Goal: Task Accomplishment & Management: Manage account settings

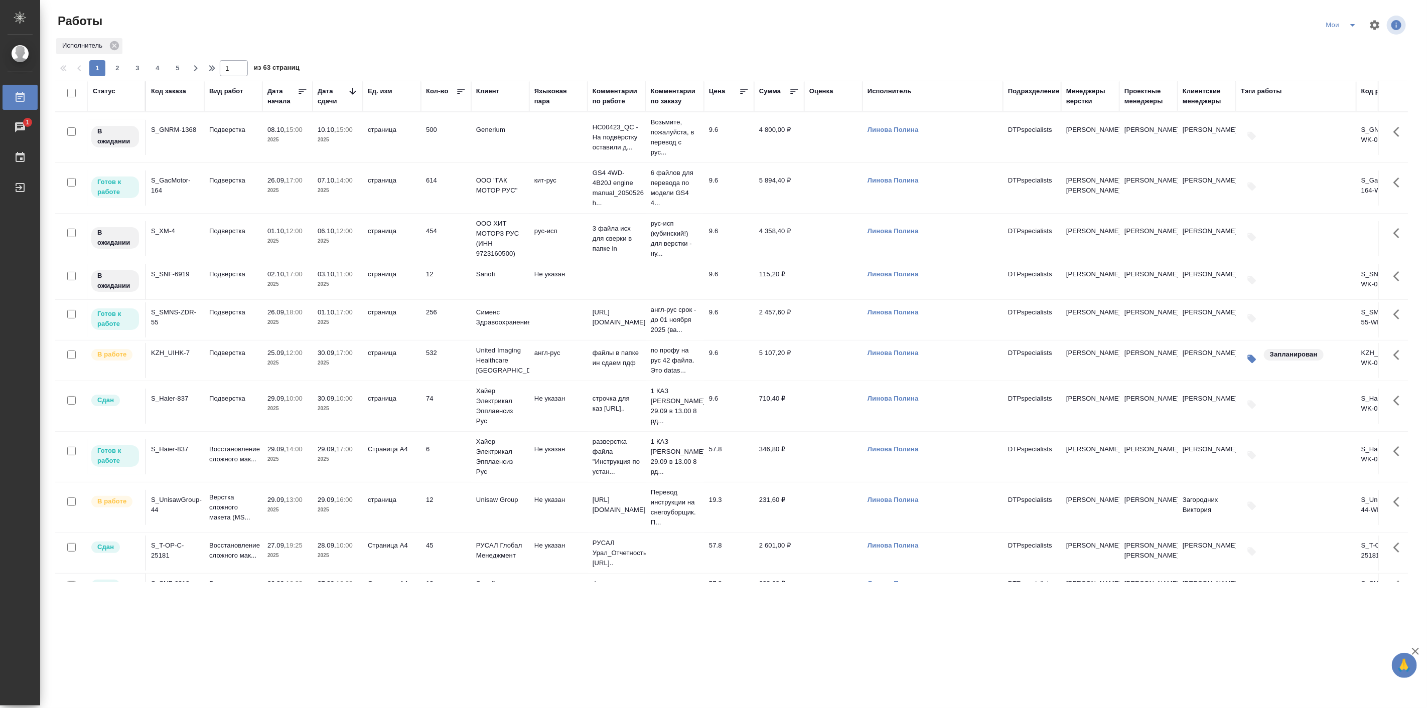
scroll to position [186, 0]
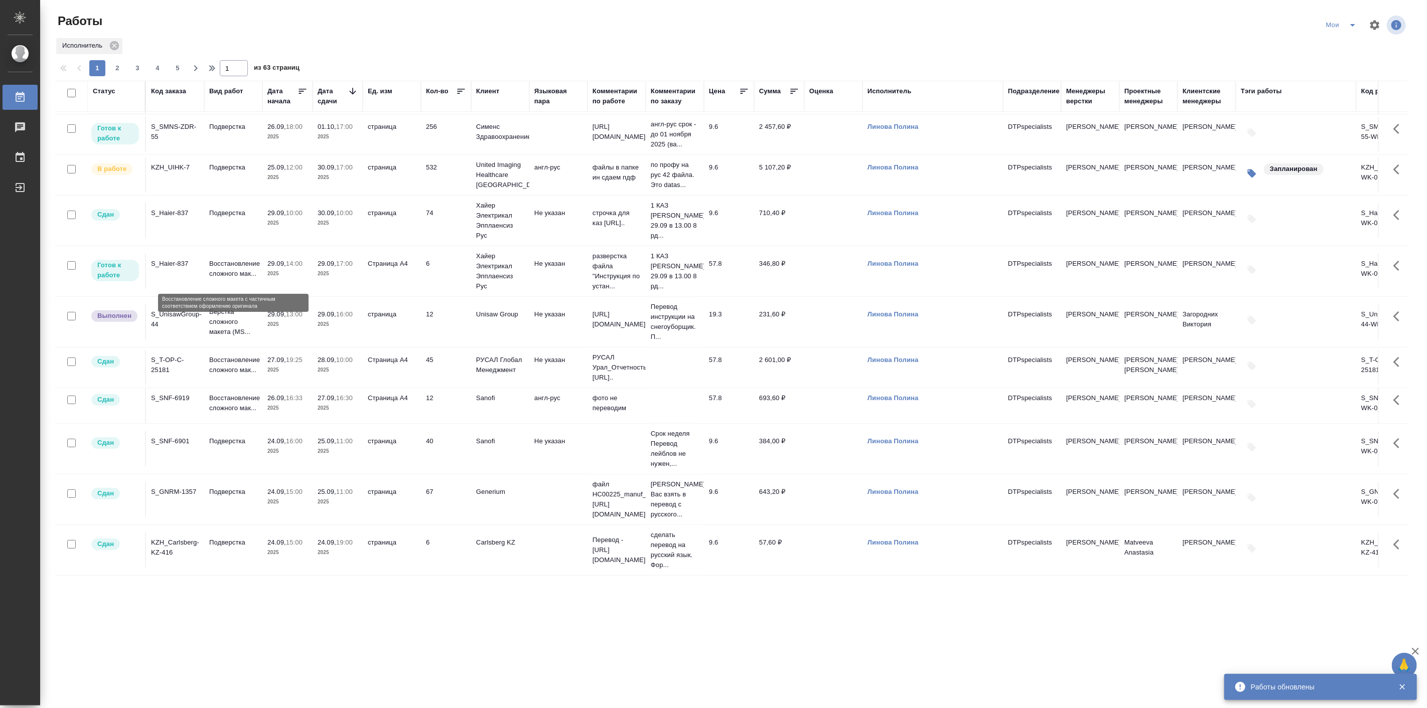
click at [242, 275] on p "Восстановление сложного мак..." at bounding box center [233, 269] width 48 height 20
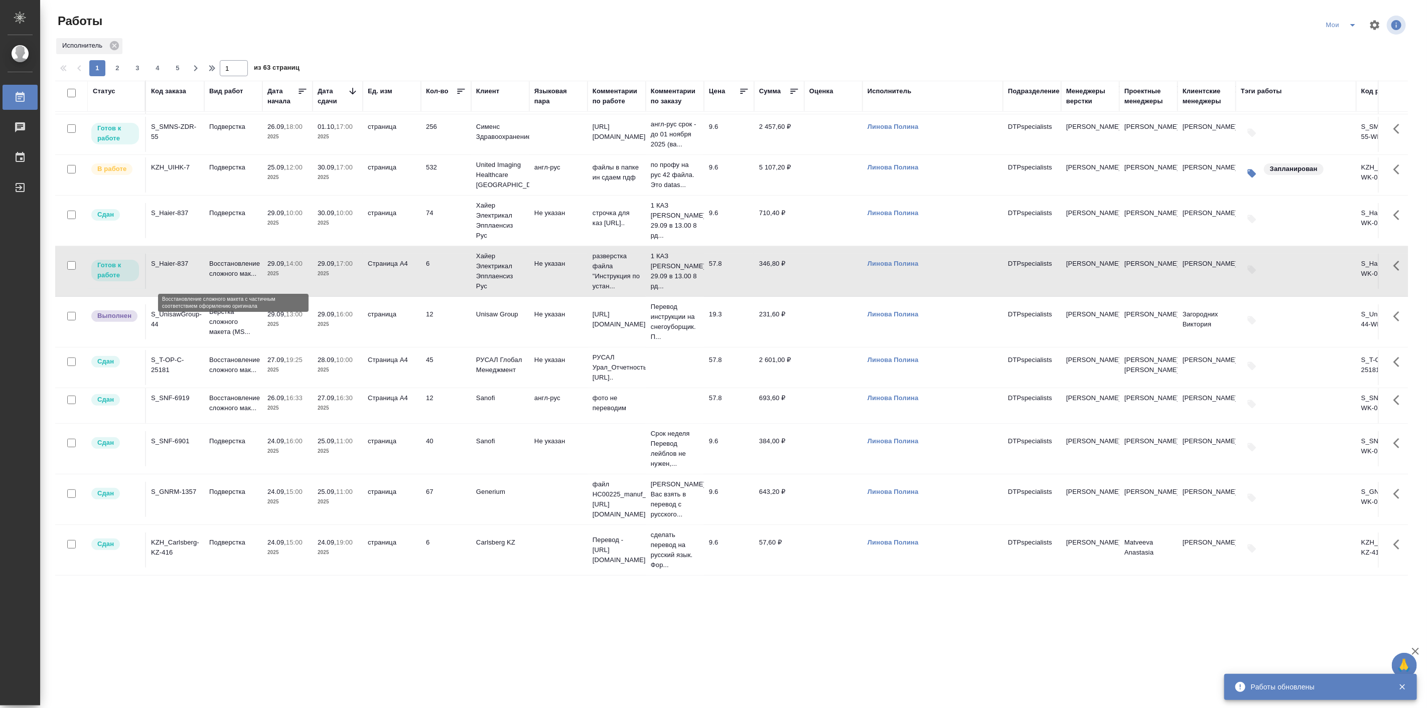
click at [242, 275] on p "Восстановление сложного мак..." at bounding box center [233, 269] width 48 height 20
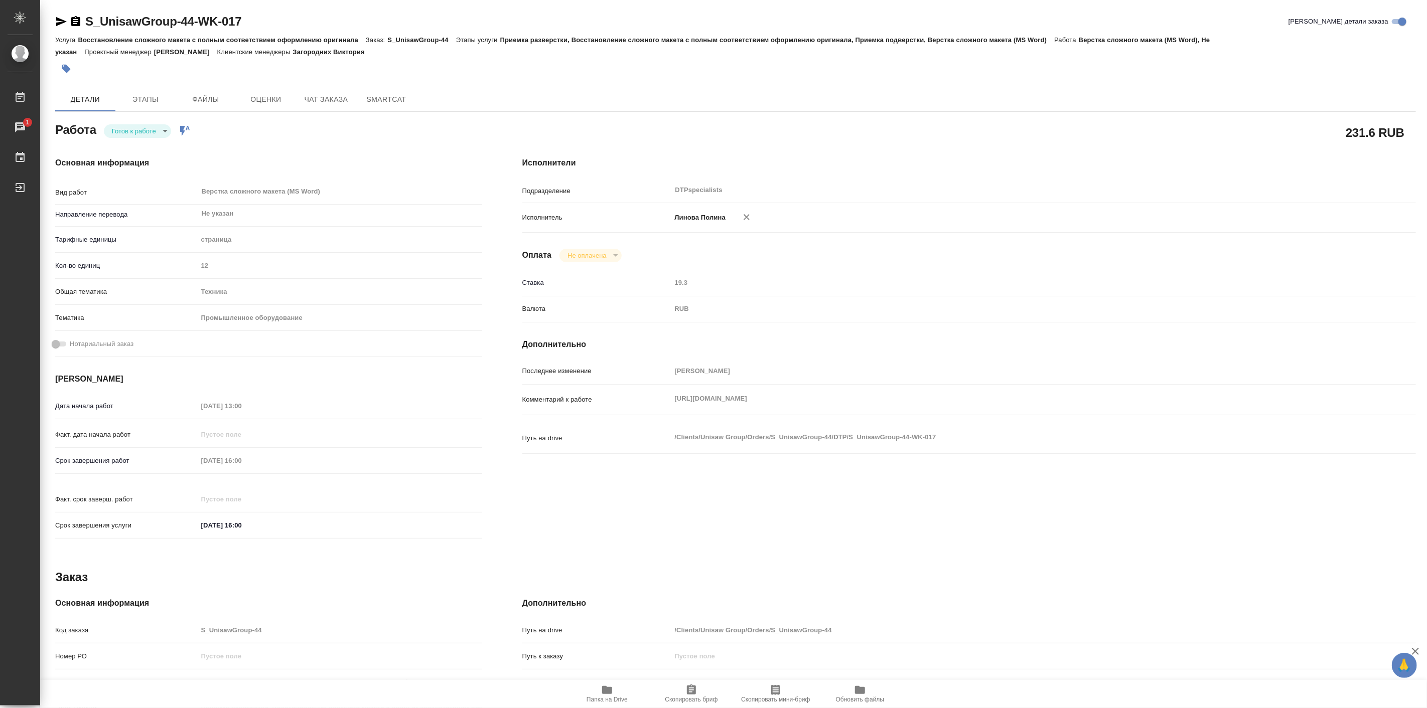
click at [618, 690] on span "Папка на Drive" at bounding box center [607, 693] width 72 height 19
click at [144, 134] on body "🙏 .cls-1 fill:#fff; AWATERA Linova Polina Работы 1 Чаты График Выйти S_UnisawGr…" at bounding box center [713, 354] width 1427 height 708
click at [147, 153] on button "Выполнен" at bounding box center [129, 147] width 37 height 11
type textarea "x"
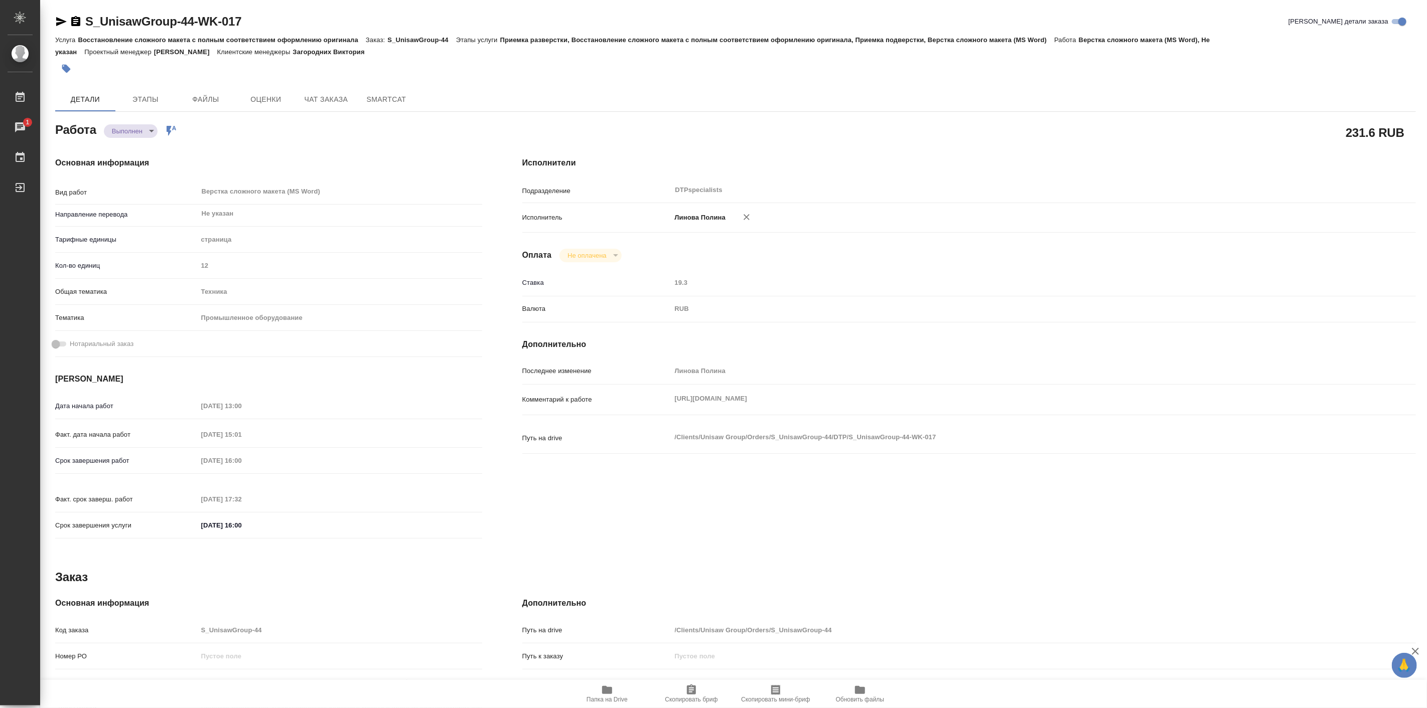
type textarea "x"
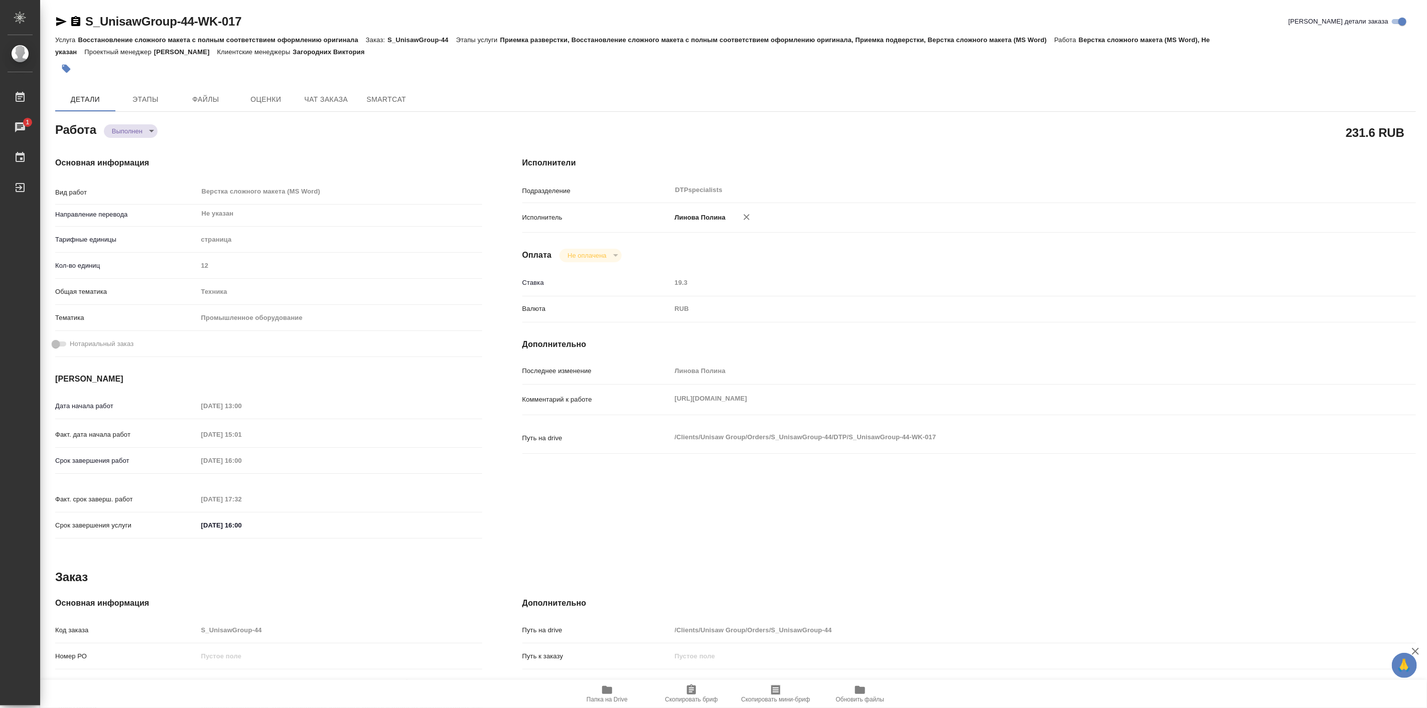
type textarea "x"
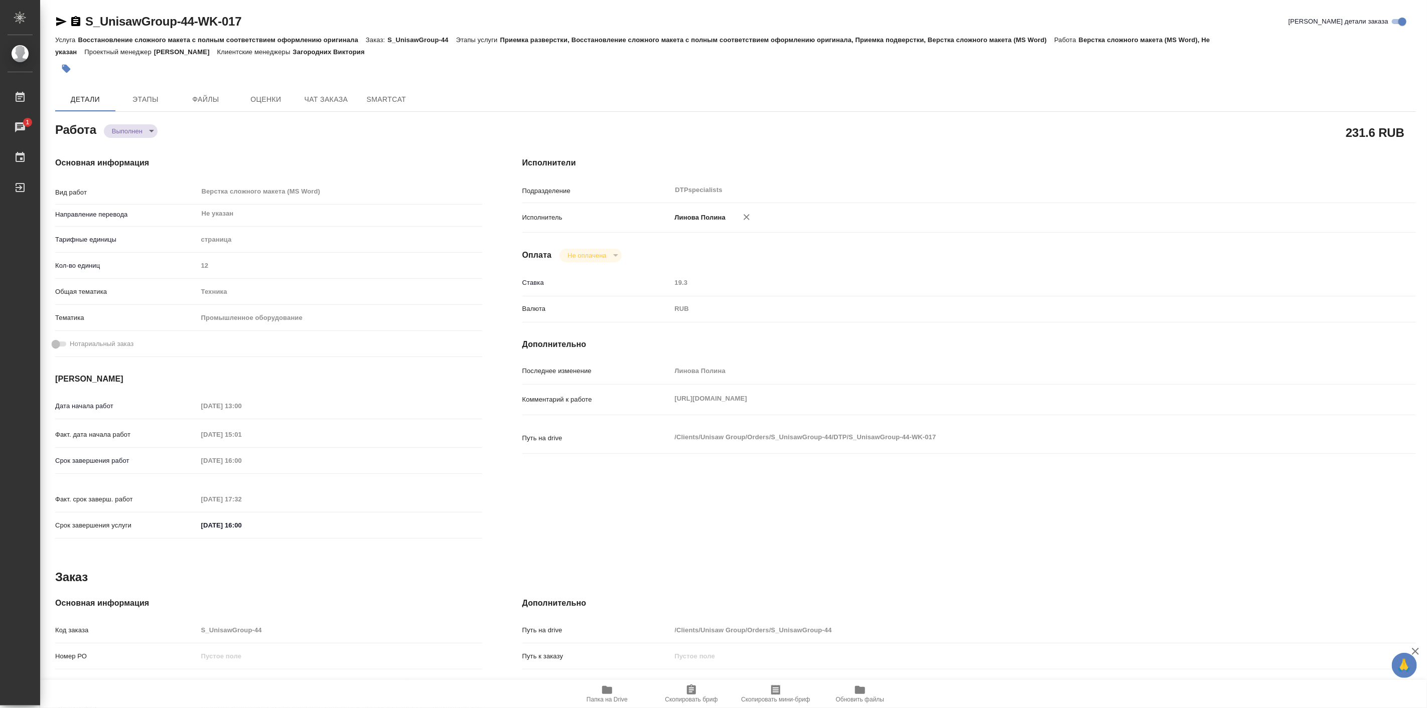
type textarea "x"
click at [846, 153] on div "Исполнители Подразделение DTPspecialists ​ Исполнитель Линова Полина Оплата Не …" at bounding box center [968, 351] width 933 height 428
type textarea "x"
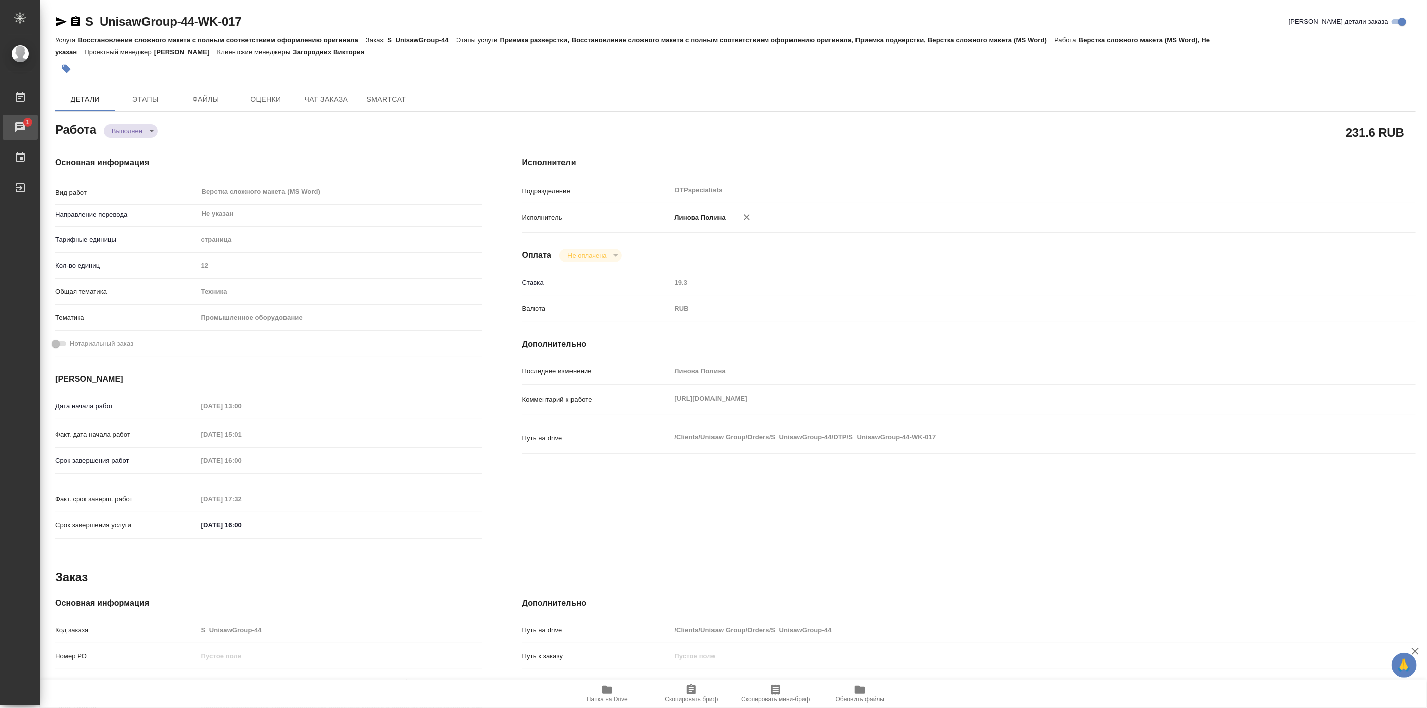
type textarea "x"
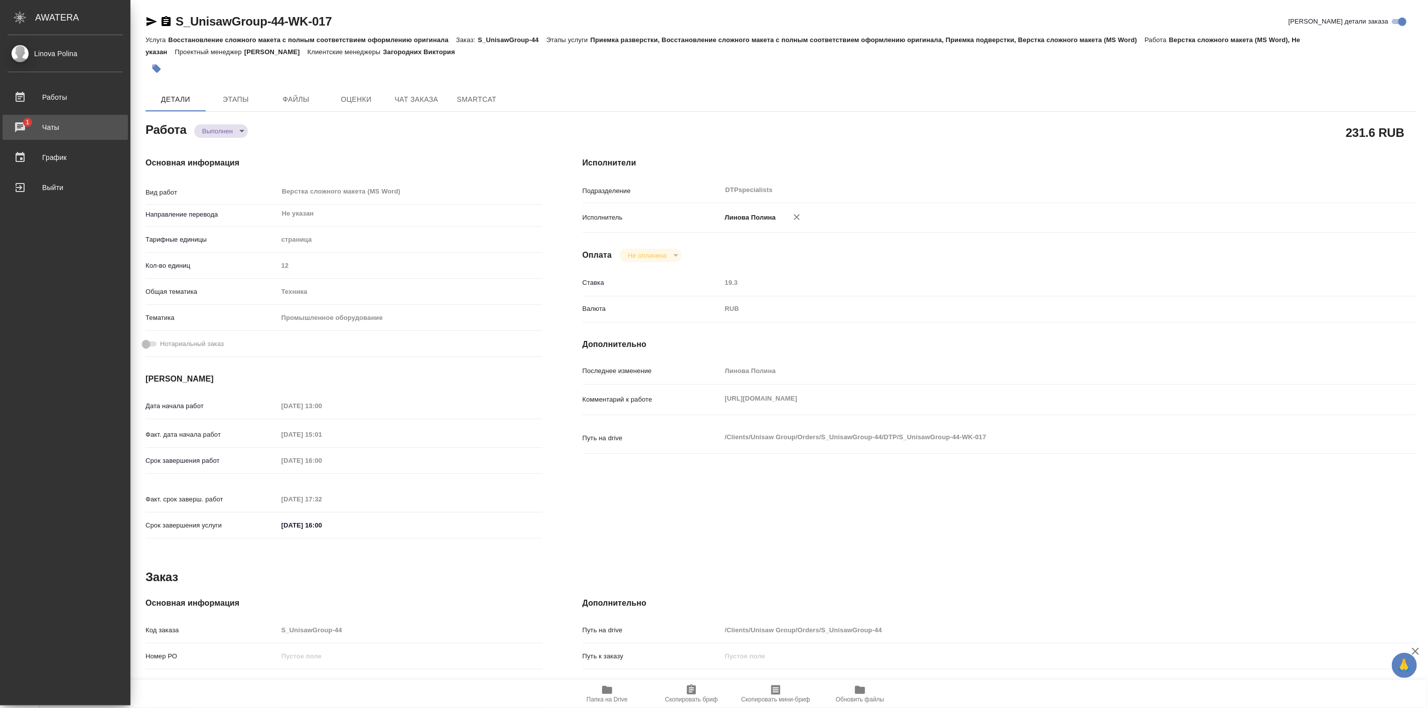
type textarea "x"
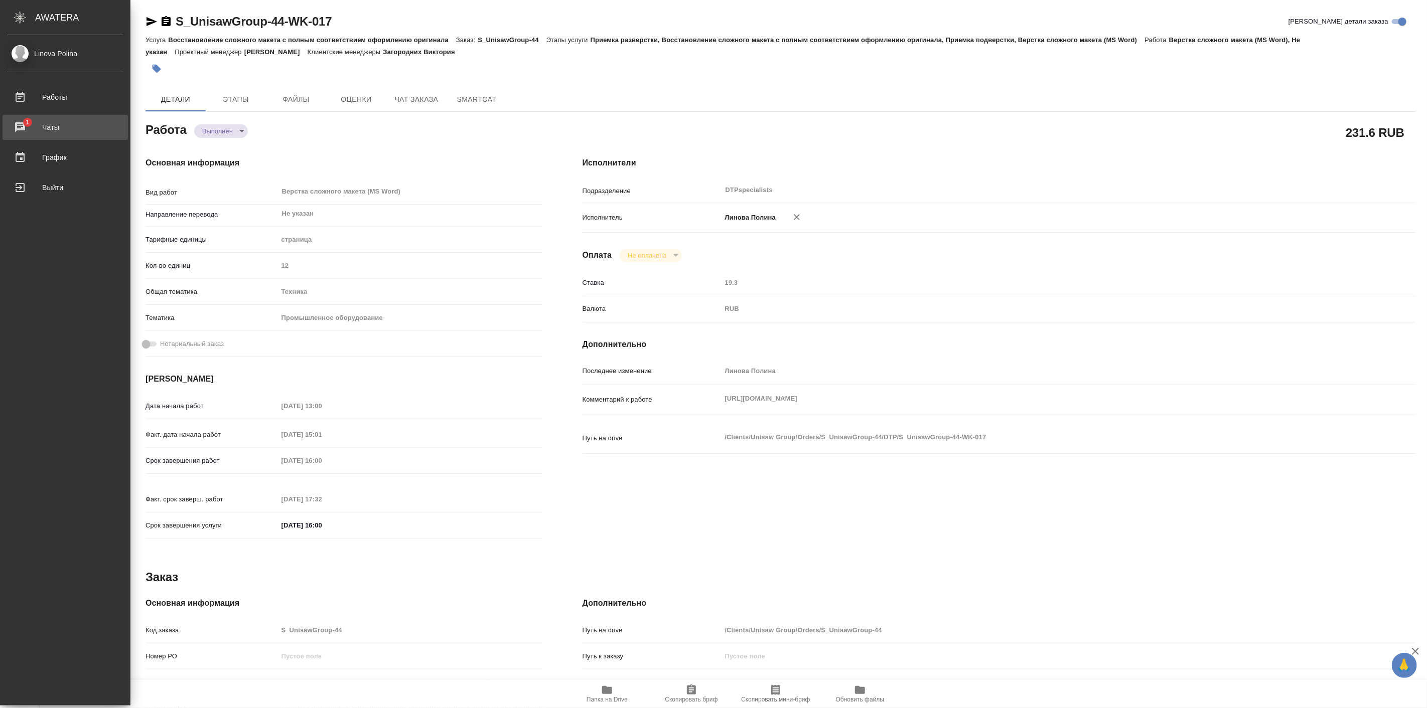
click at [23, 123] on div "Чаты" at bounding box center [65, 127] width 115 height 15
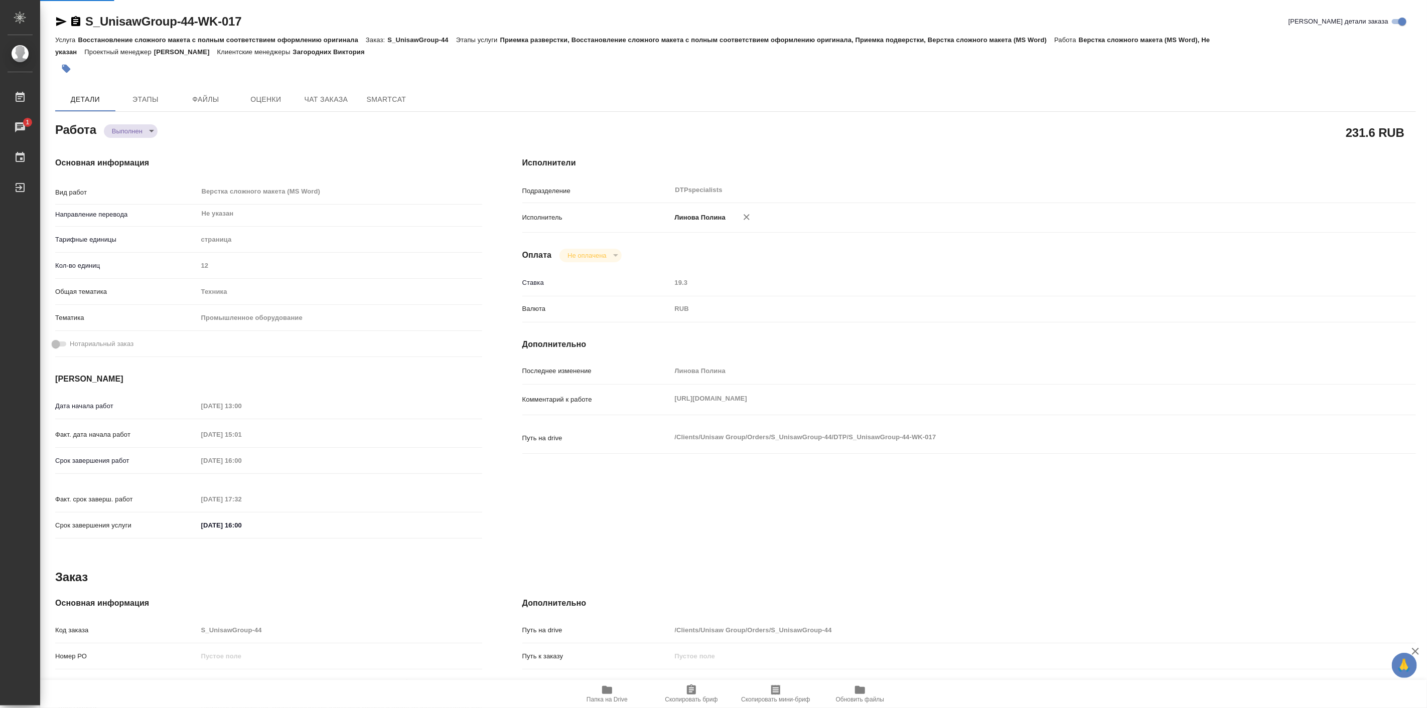
type textarea "x"
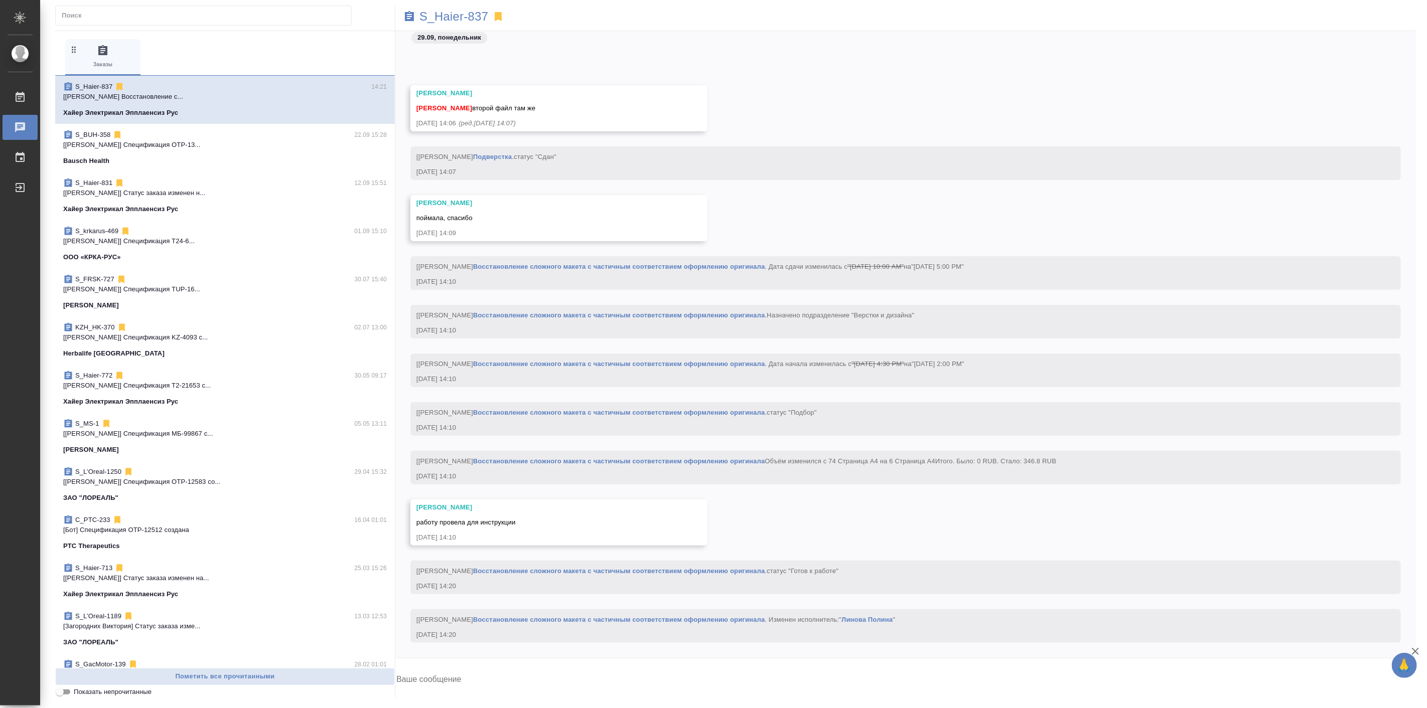
scroll to position [38279, 0]
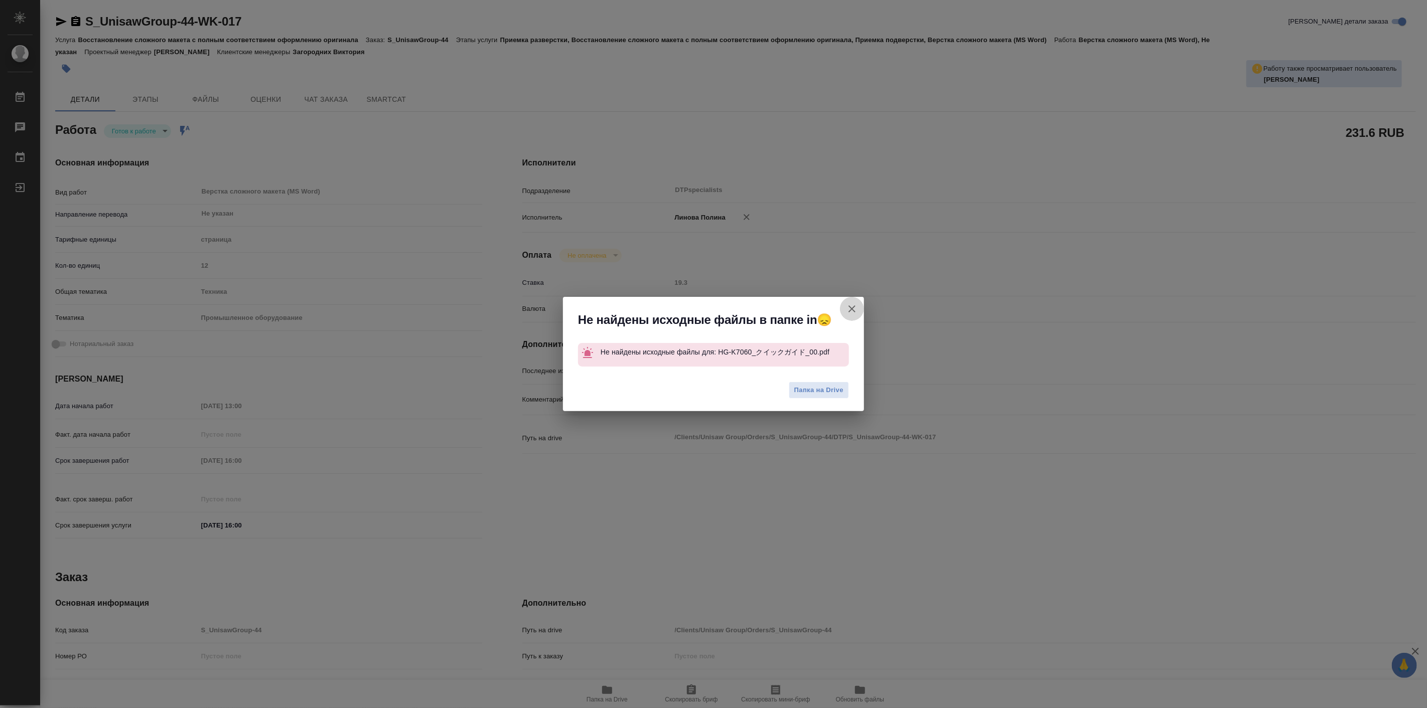
click at [854, 312] on icon "button" at bounding box center [852, 309] width 12 height 12
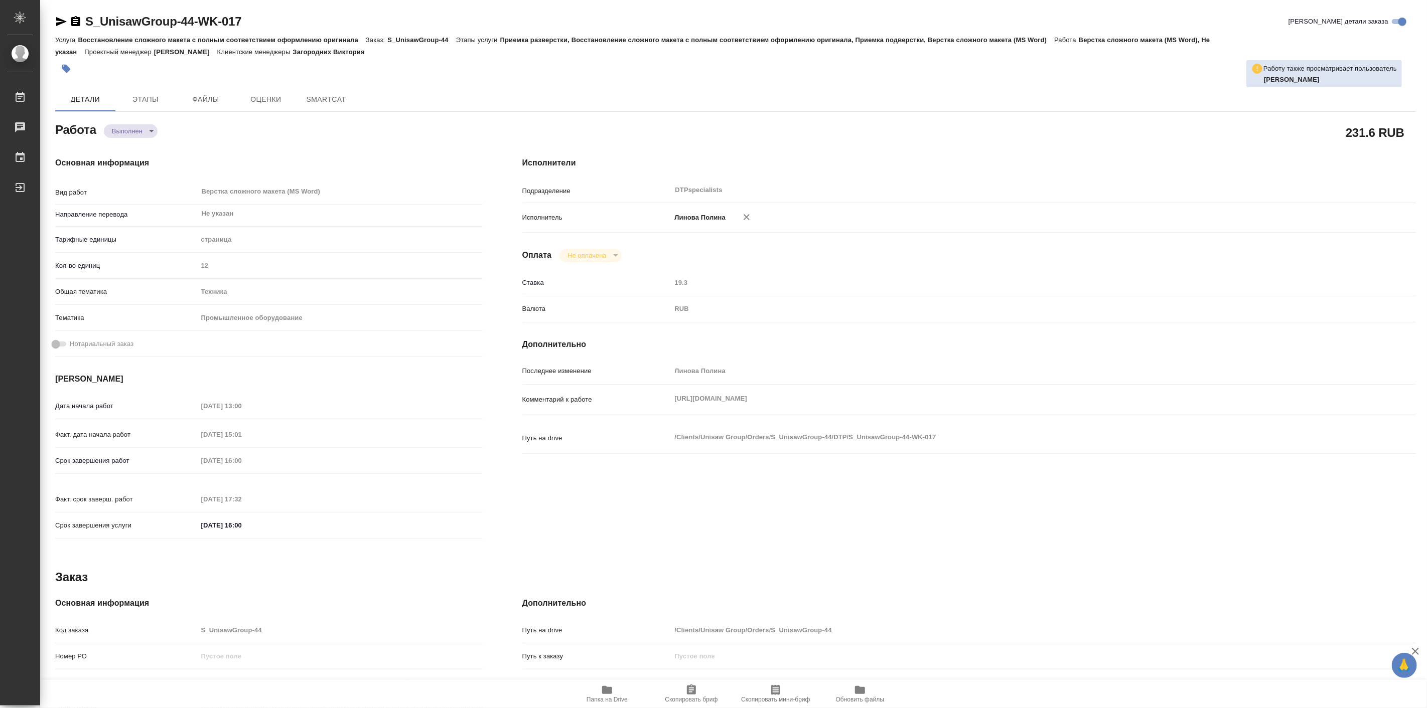
type textarea "x"
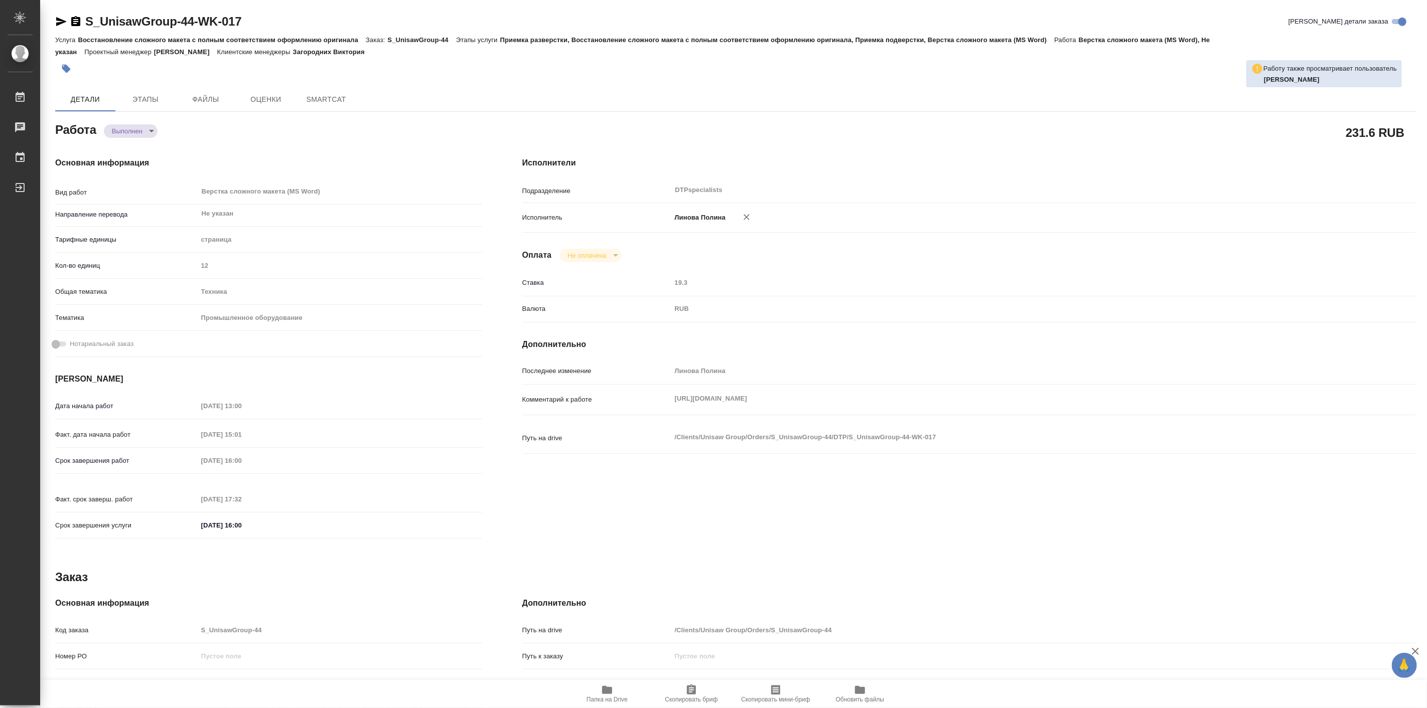
type textarea "x"
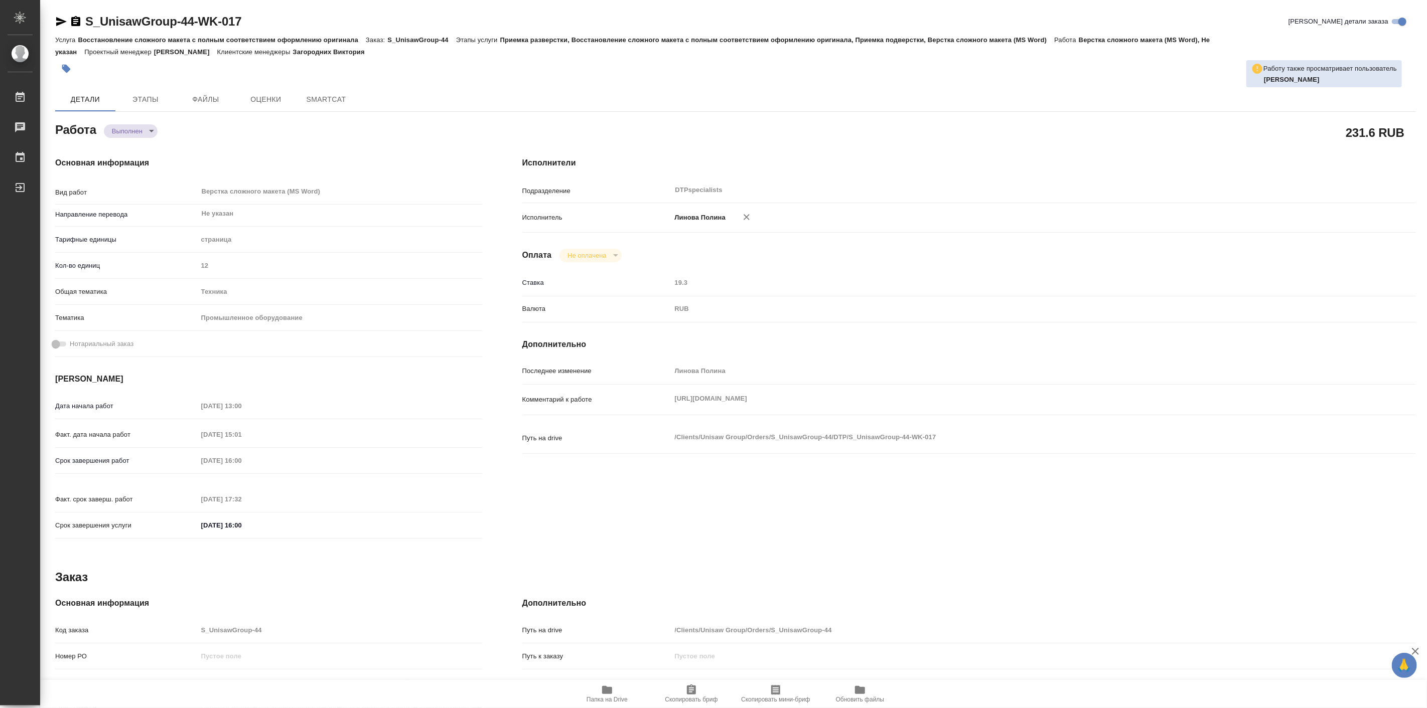
type textarea "x"
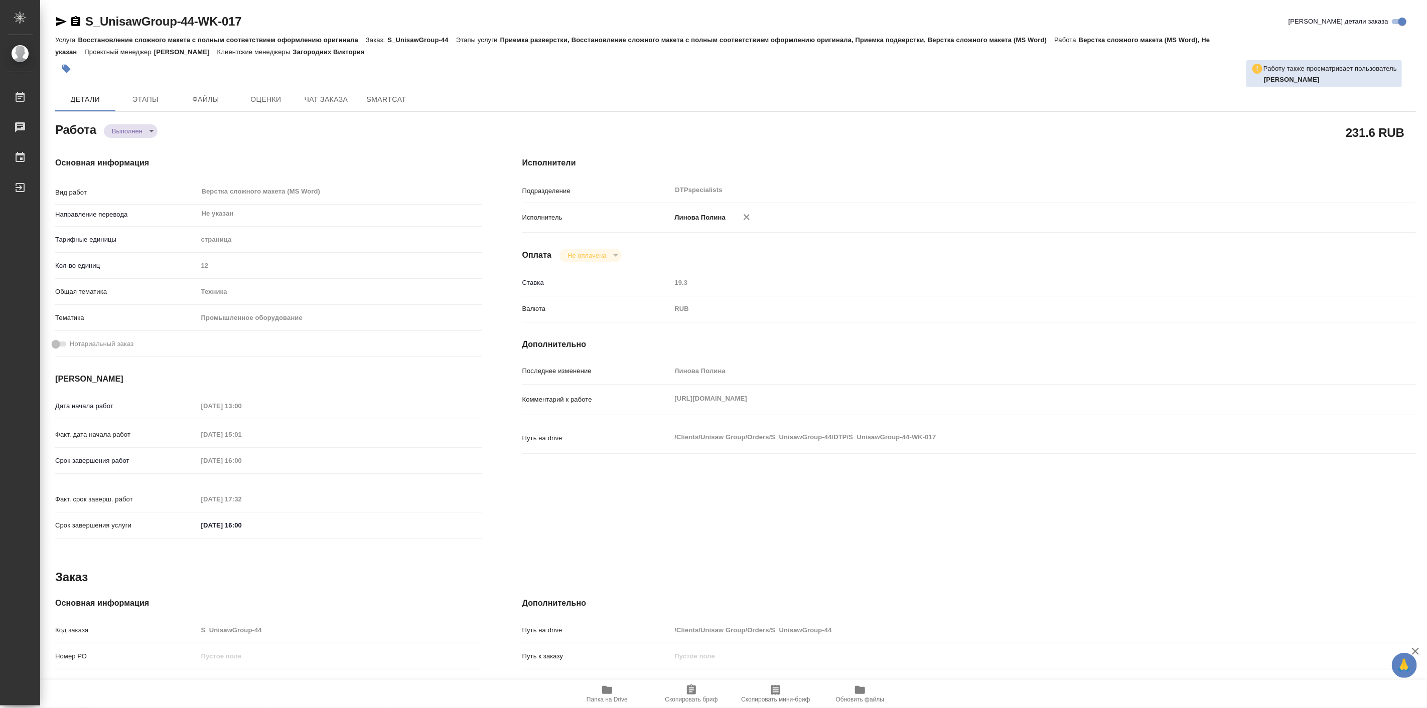
type textarea "x"
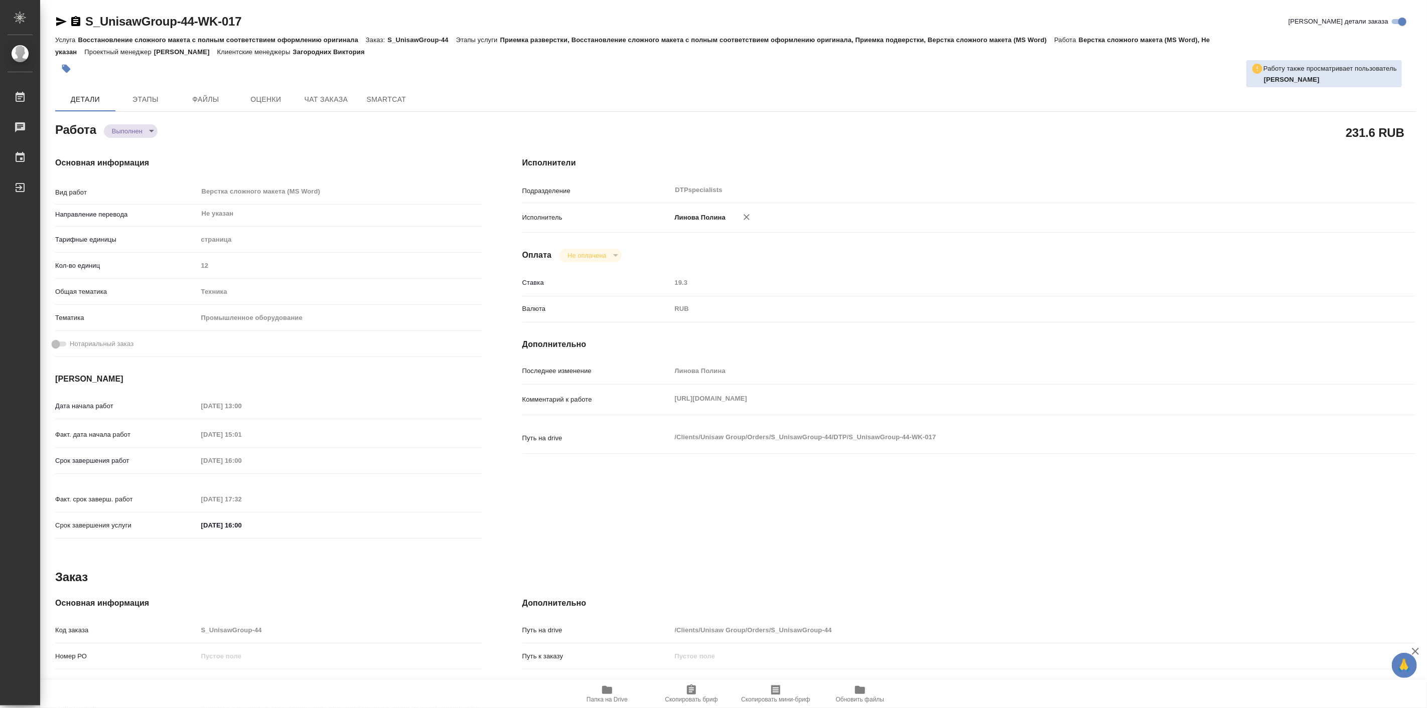
type textarea "x"
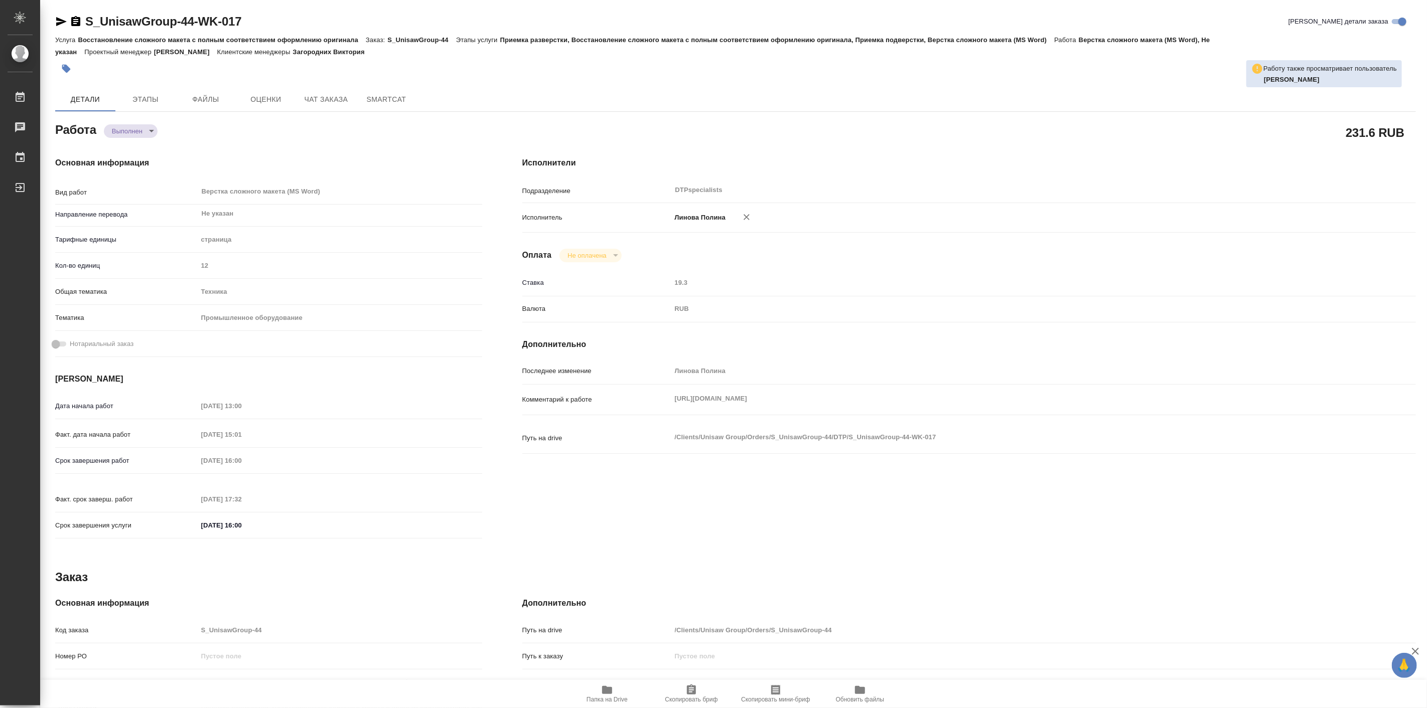
type textarea "x"
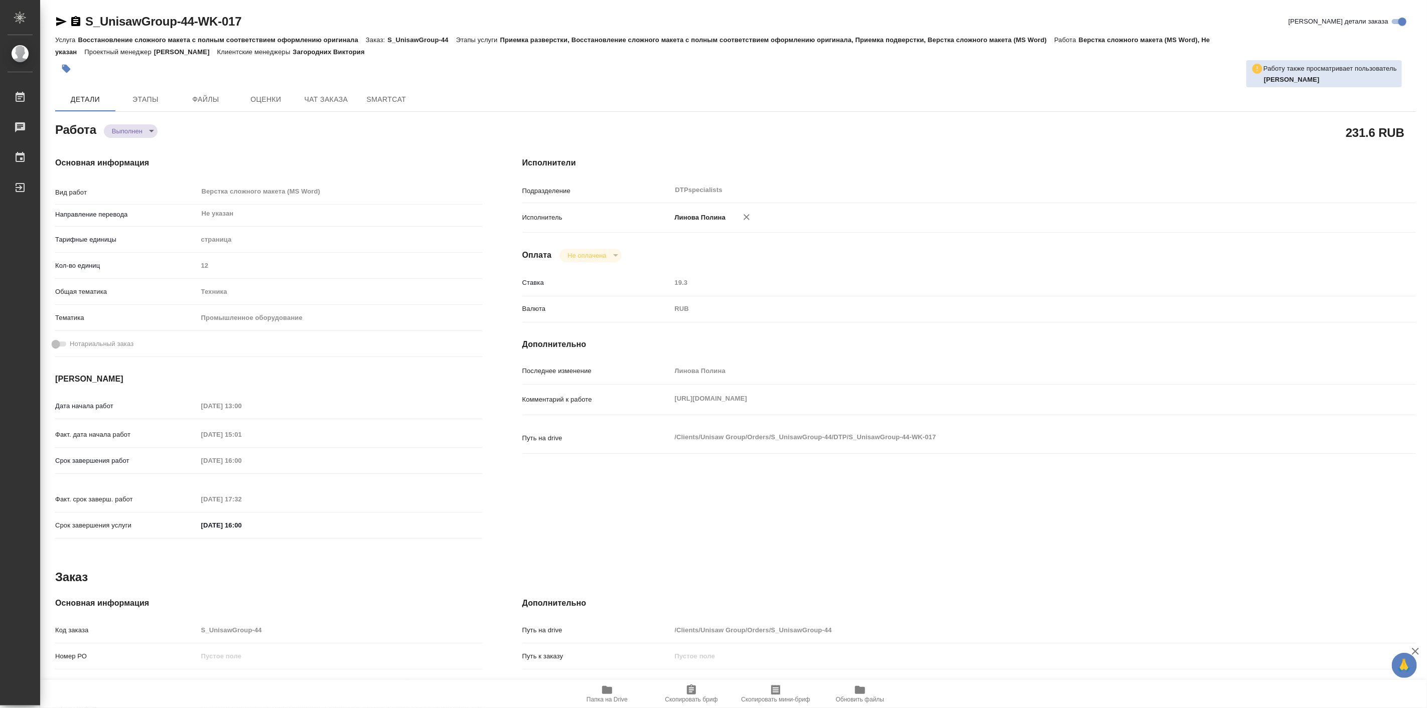
type textarea "x"
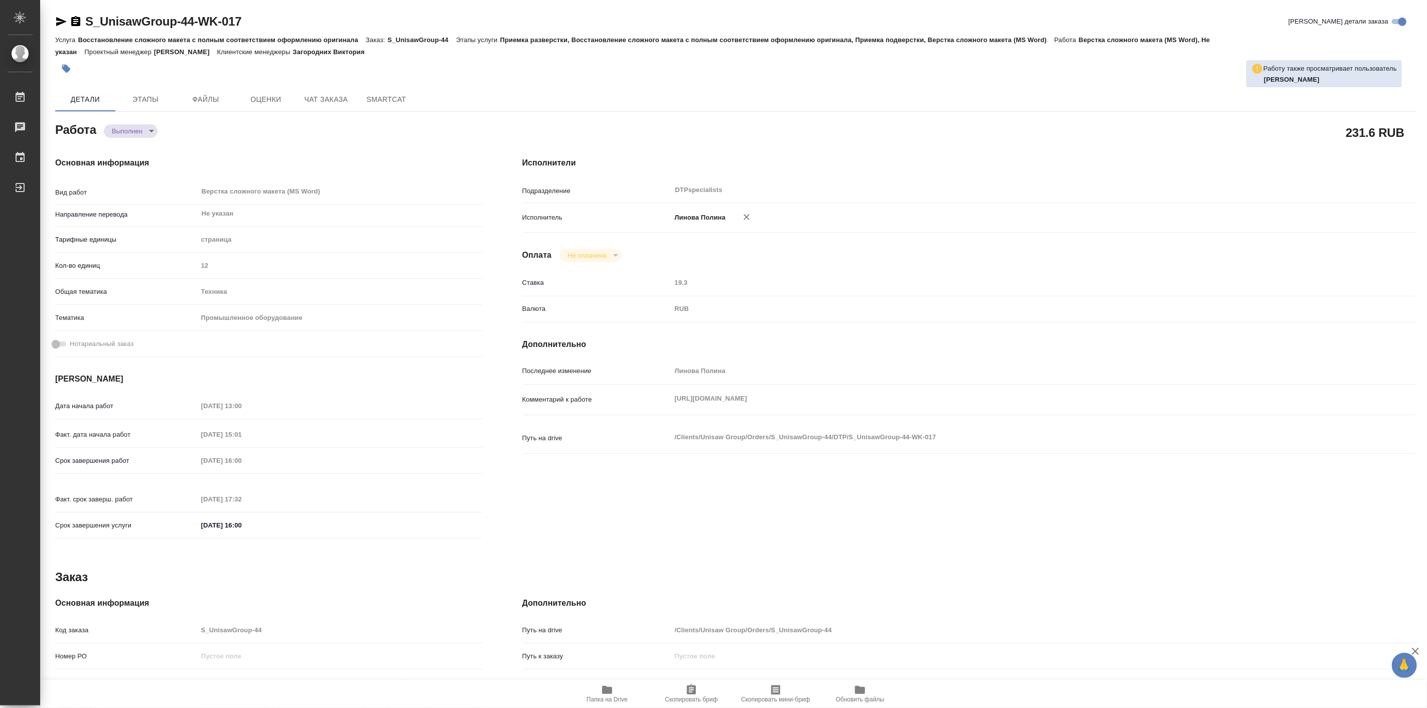
type textarea "x"
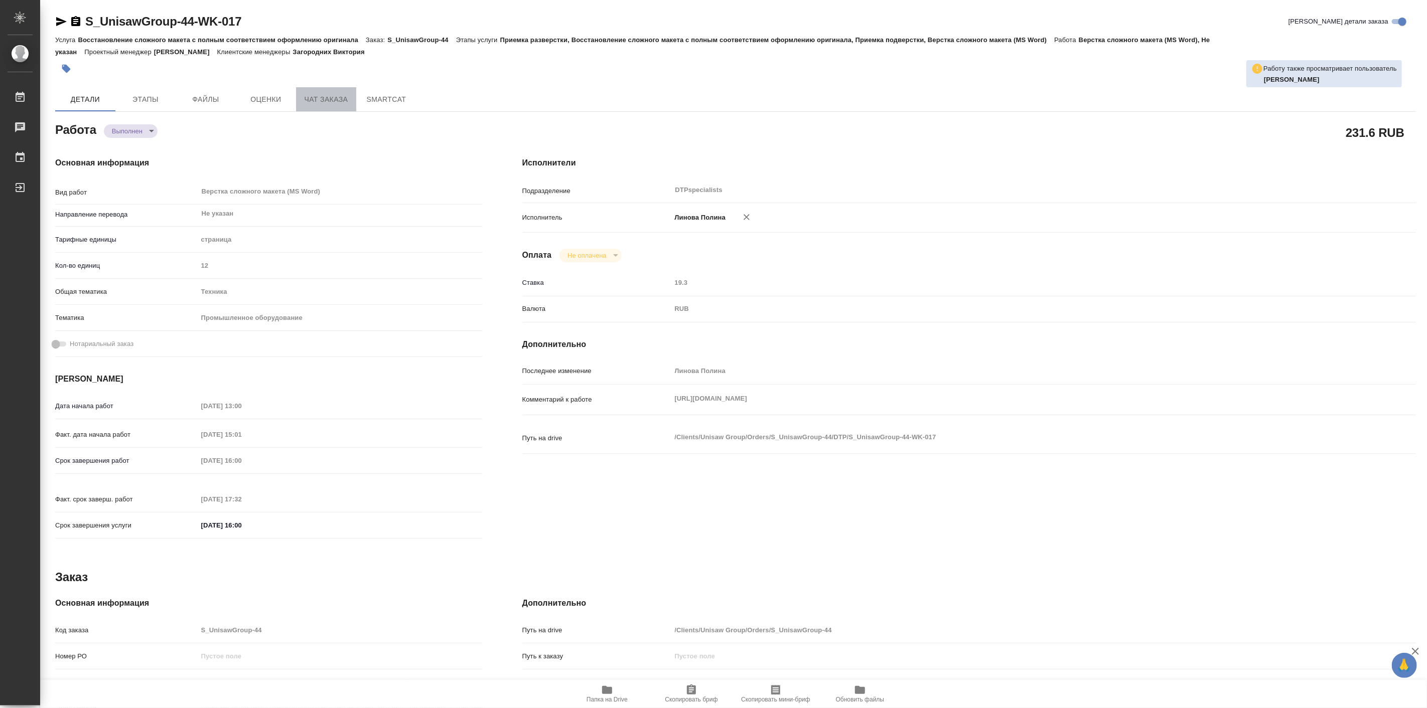
click at [319, 101] on span "Чат заказа" at bounding box center [326, 99] width 48 height 13
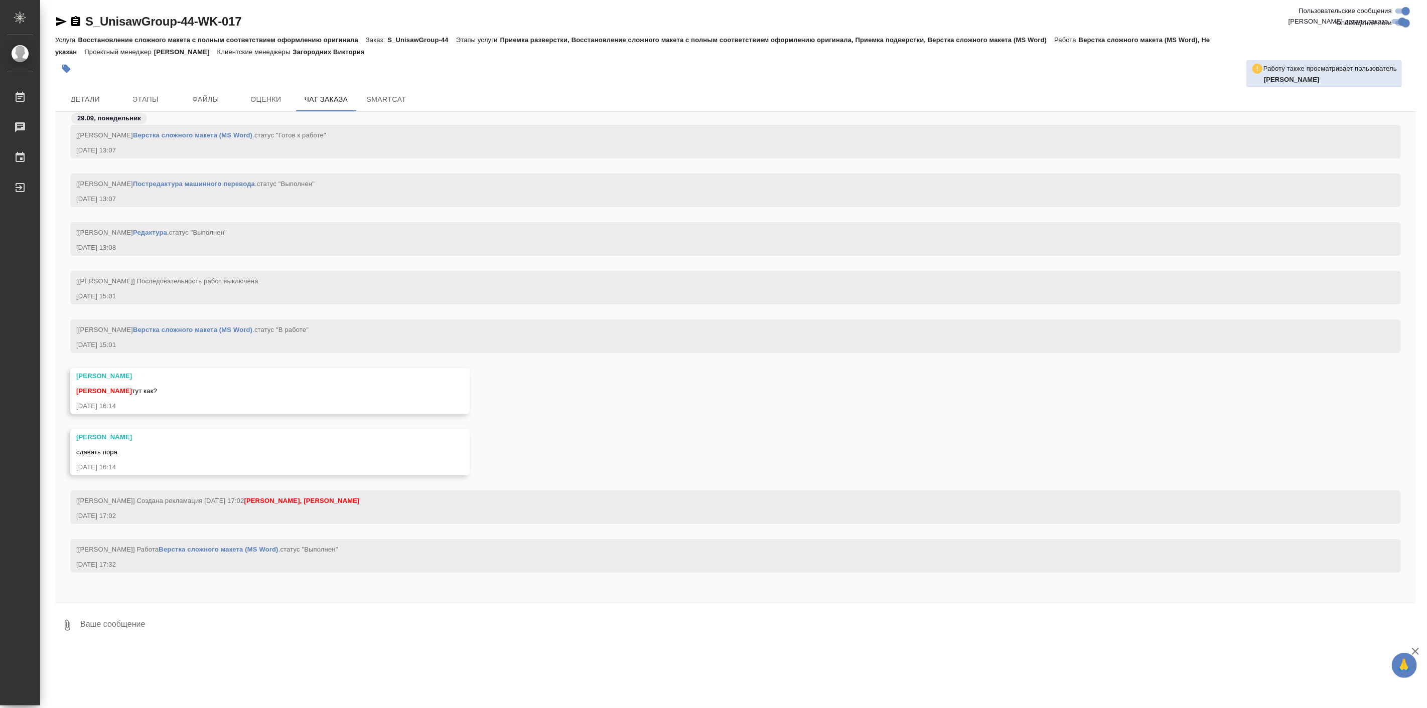
scroll to position [4255, 0]
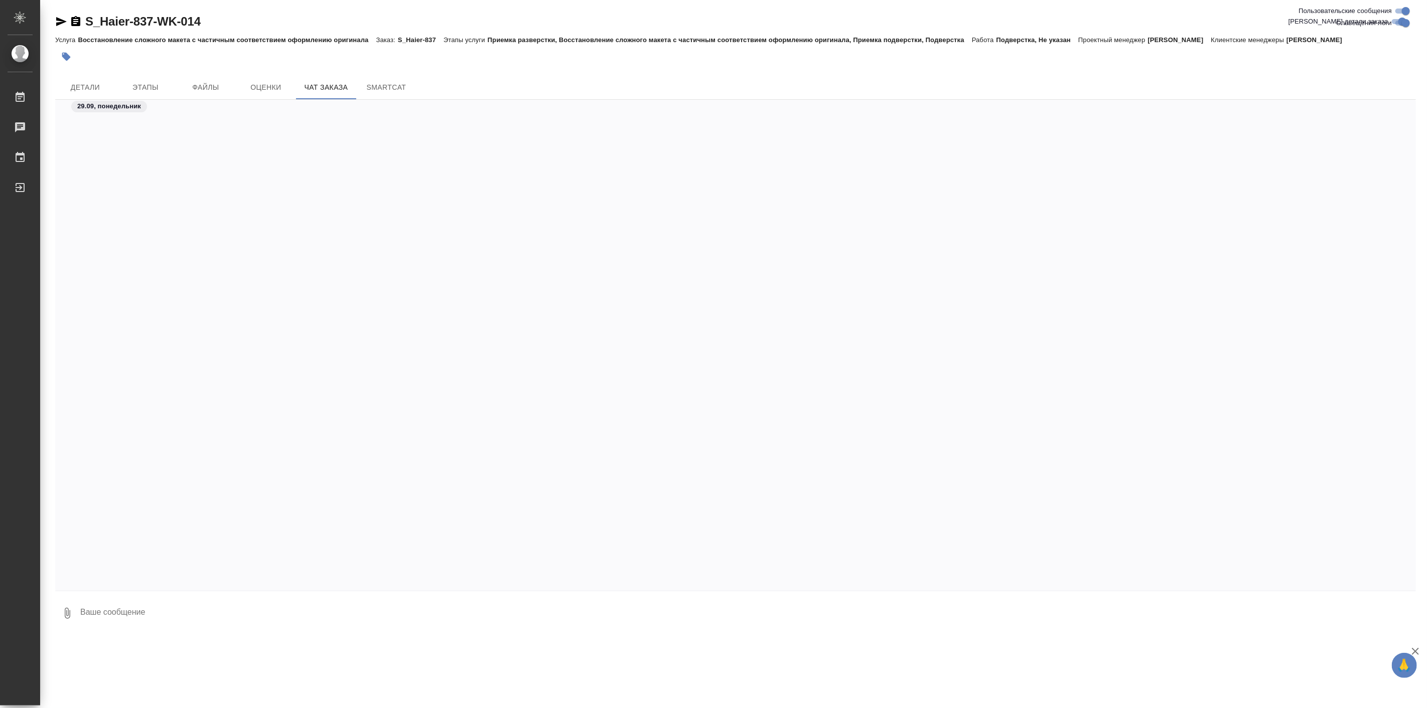
scroll to position [30074, 0]
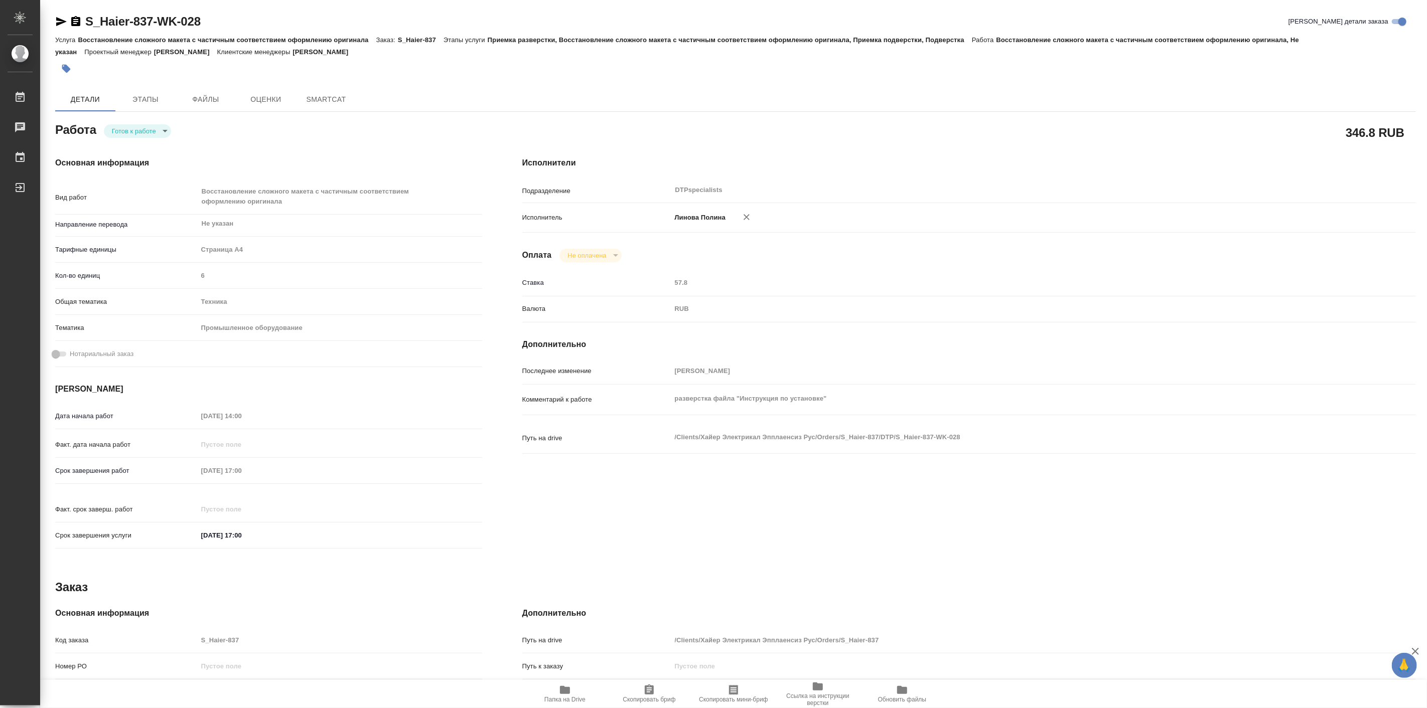
type textarea "x"
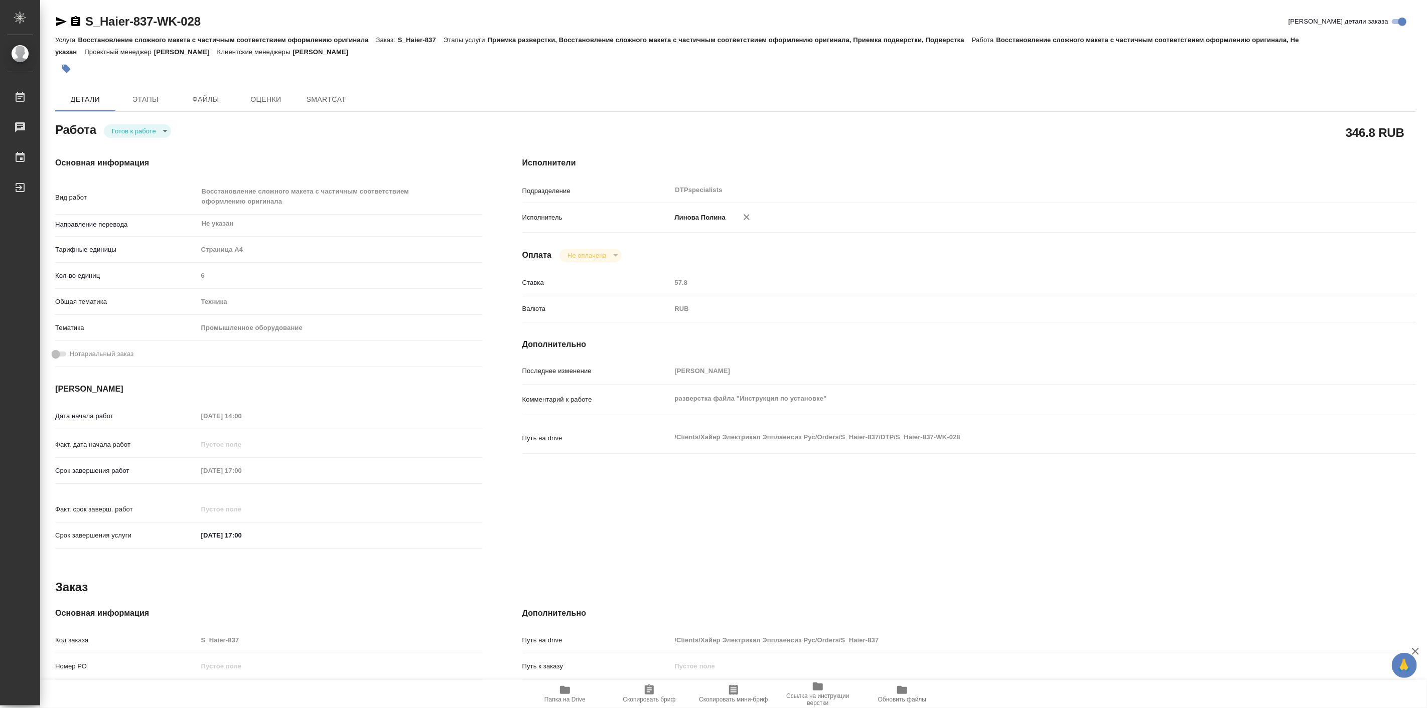
type textarea "x"
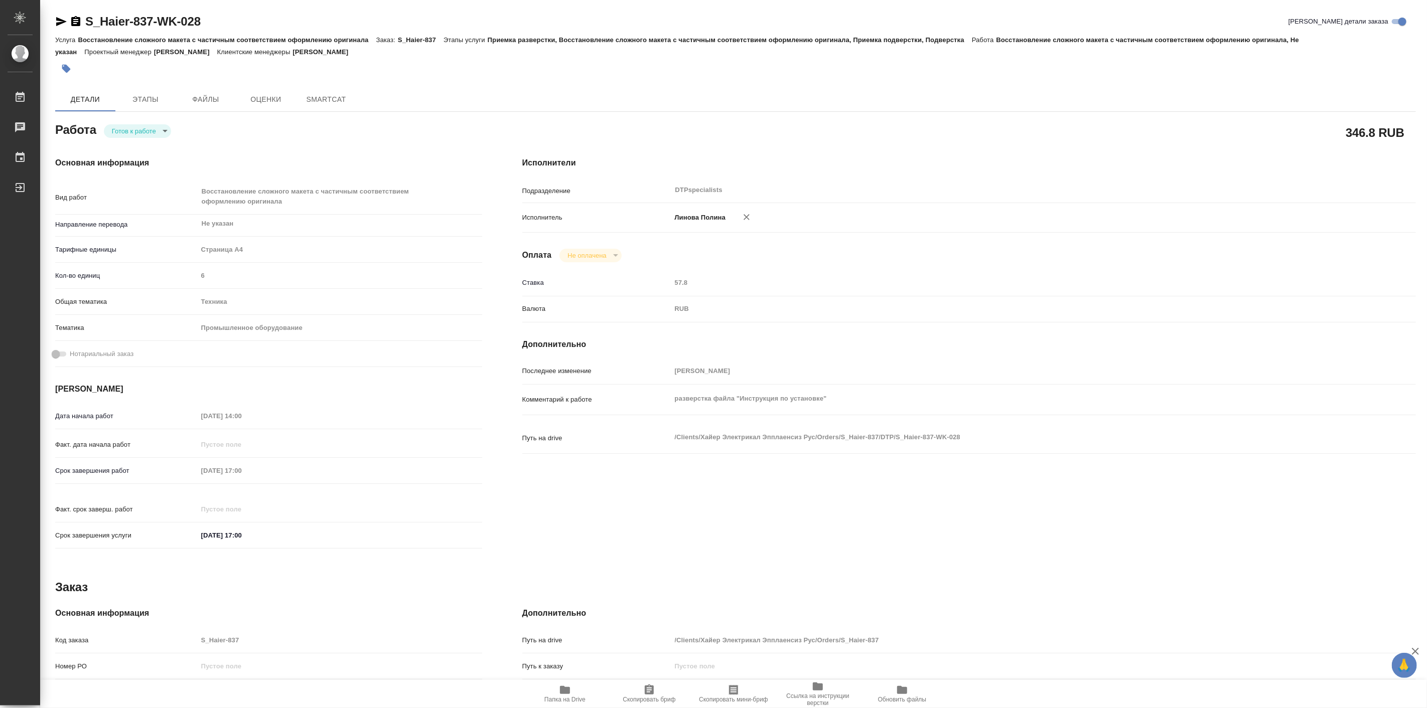
type textarea "x"
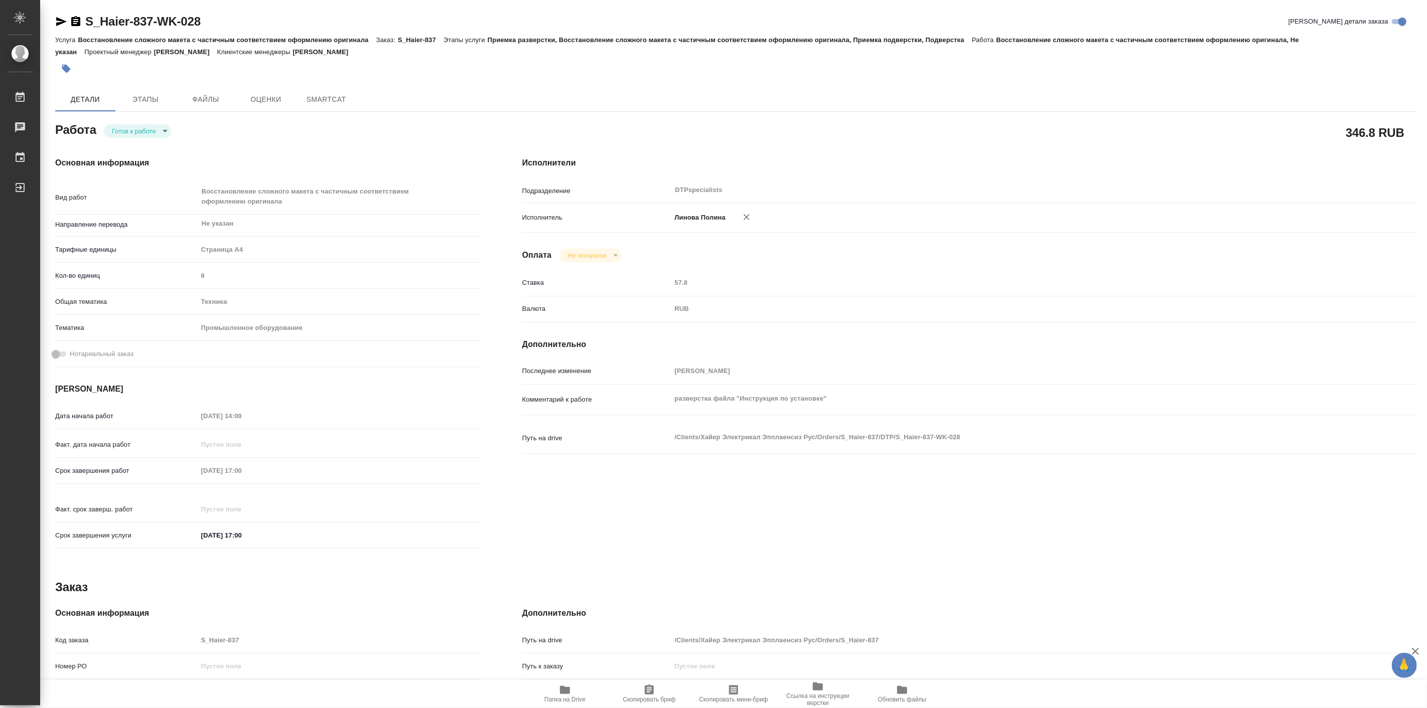
type textarea "x"
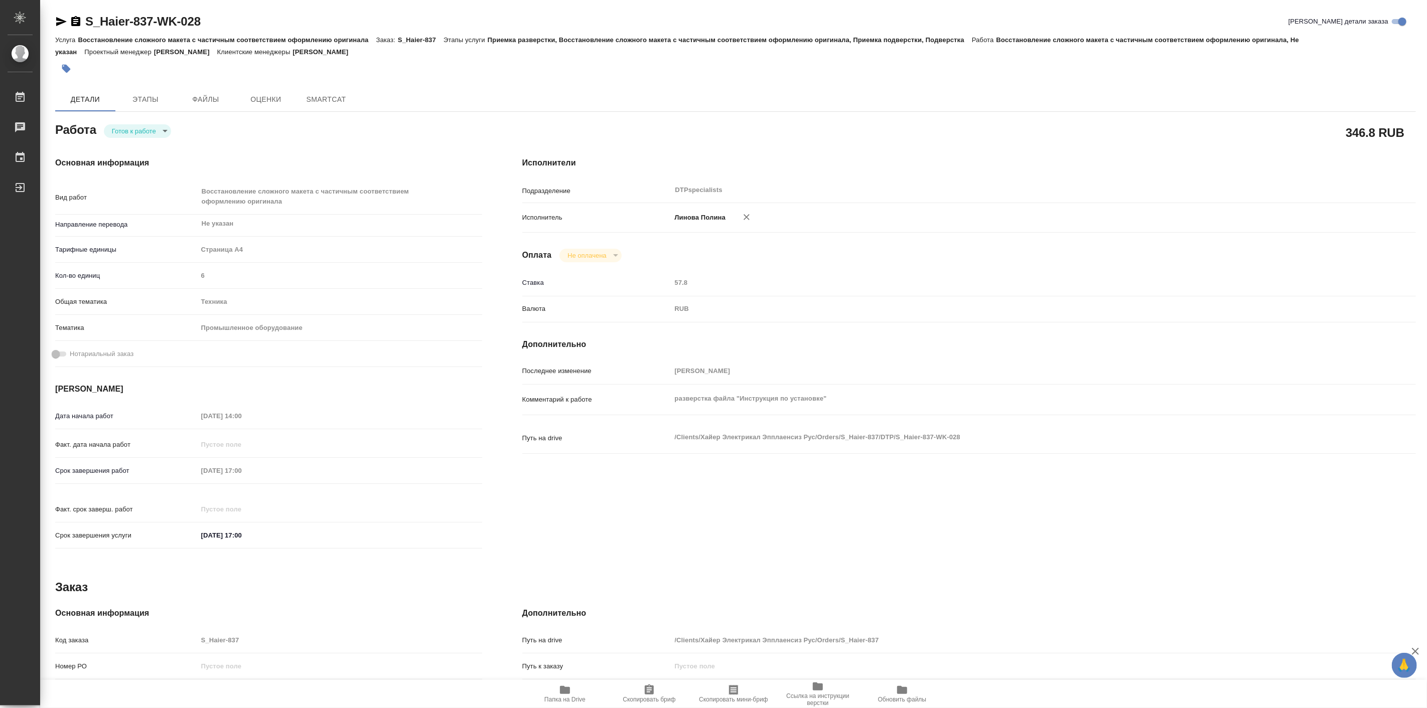
type textarea "x"
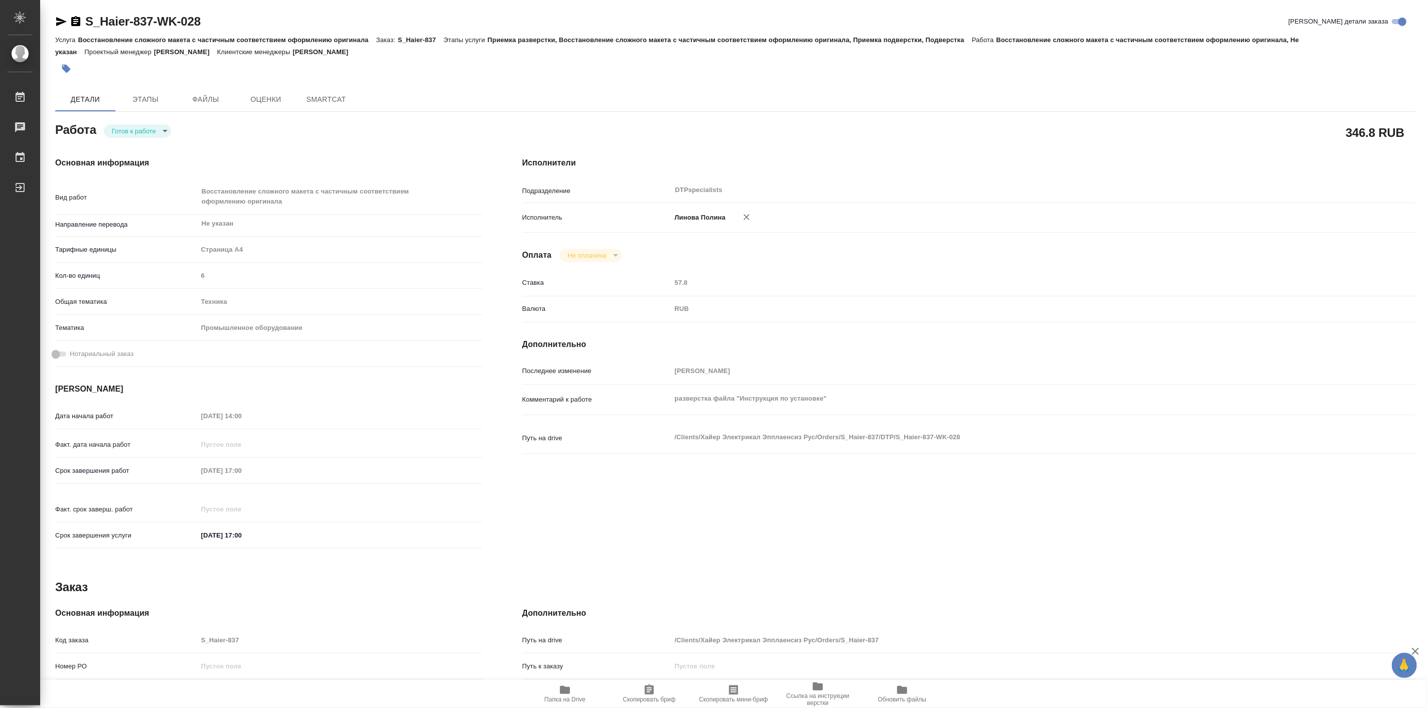
type textarea "x"
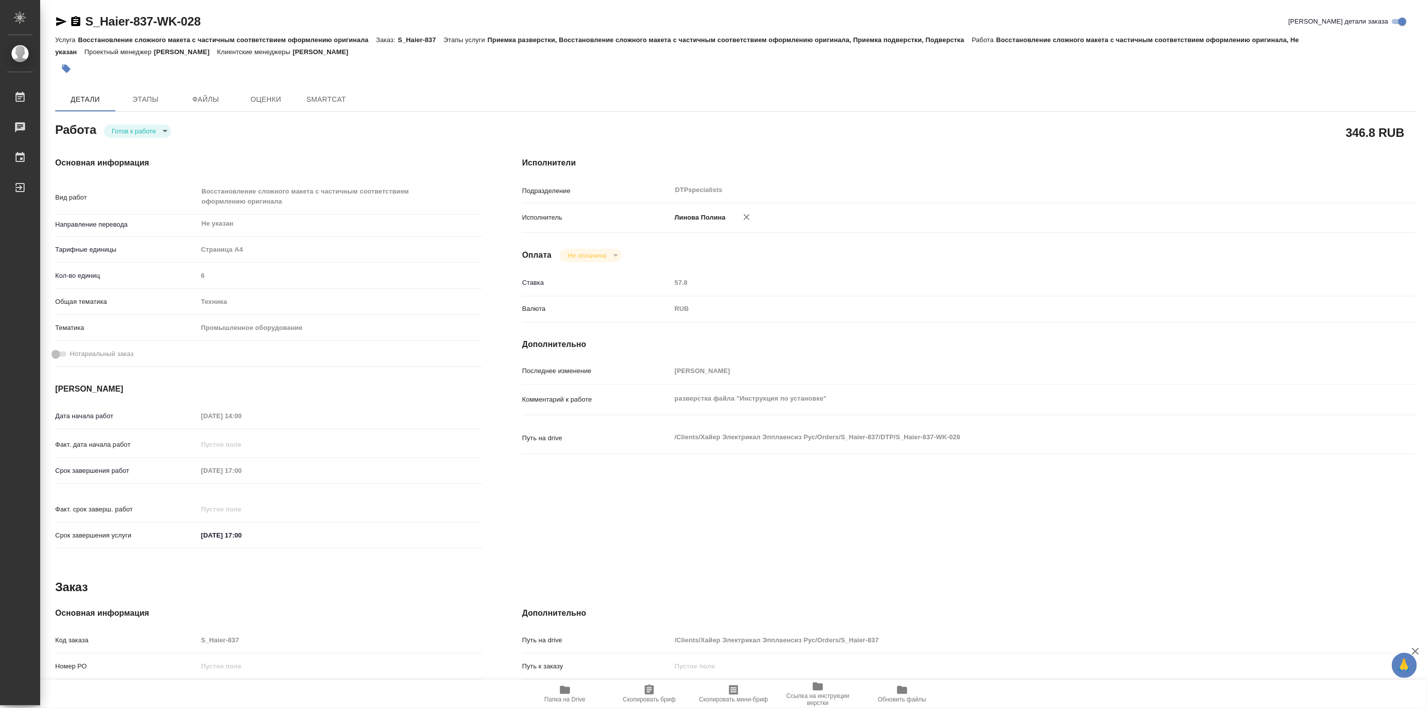
type textarea "x"
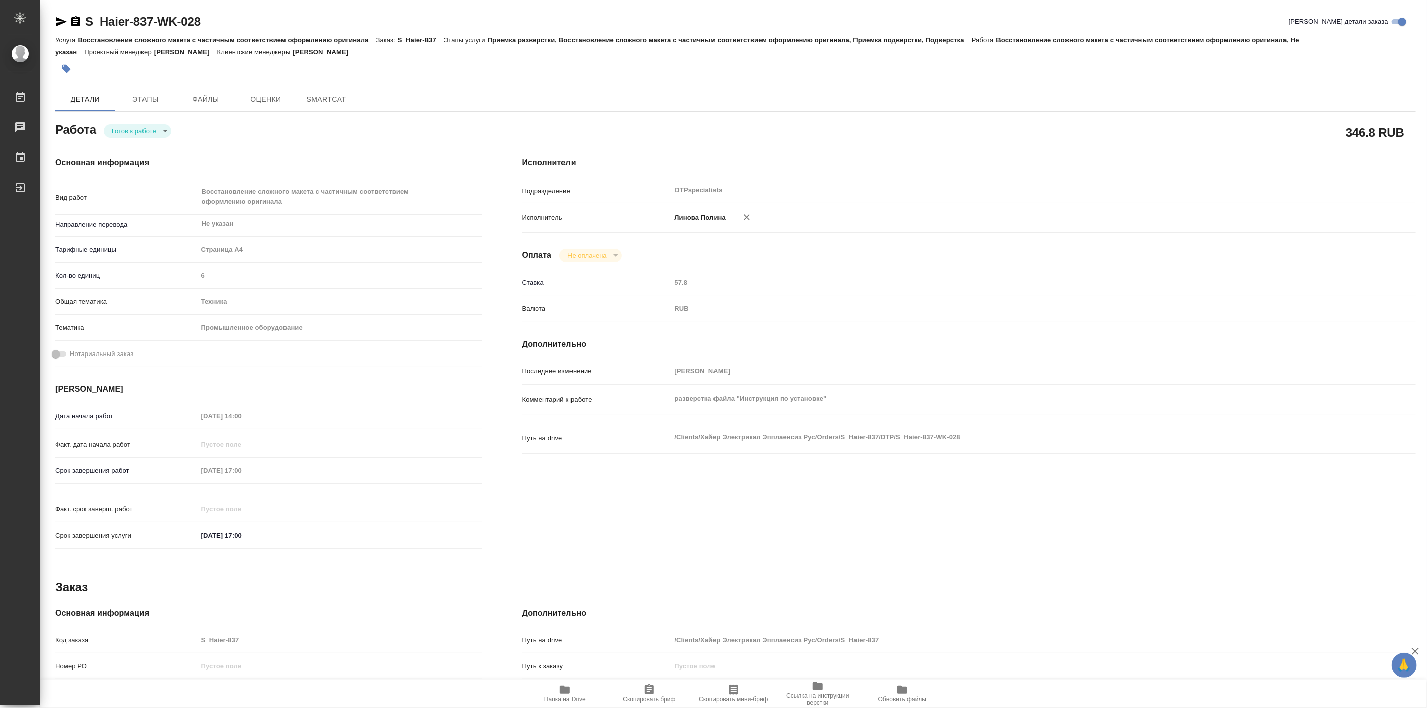
click at [141, 131] on body "🙏 .cls-1 fill:#fff; AWATERA [PERSON_NAME] Работы Чаты График Выйти S_Haier-837-…" at bounding box center [713, 354] width 1427 height 708
type textarea "x"
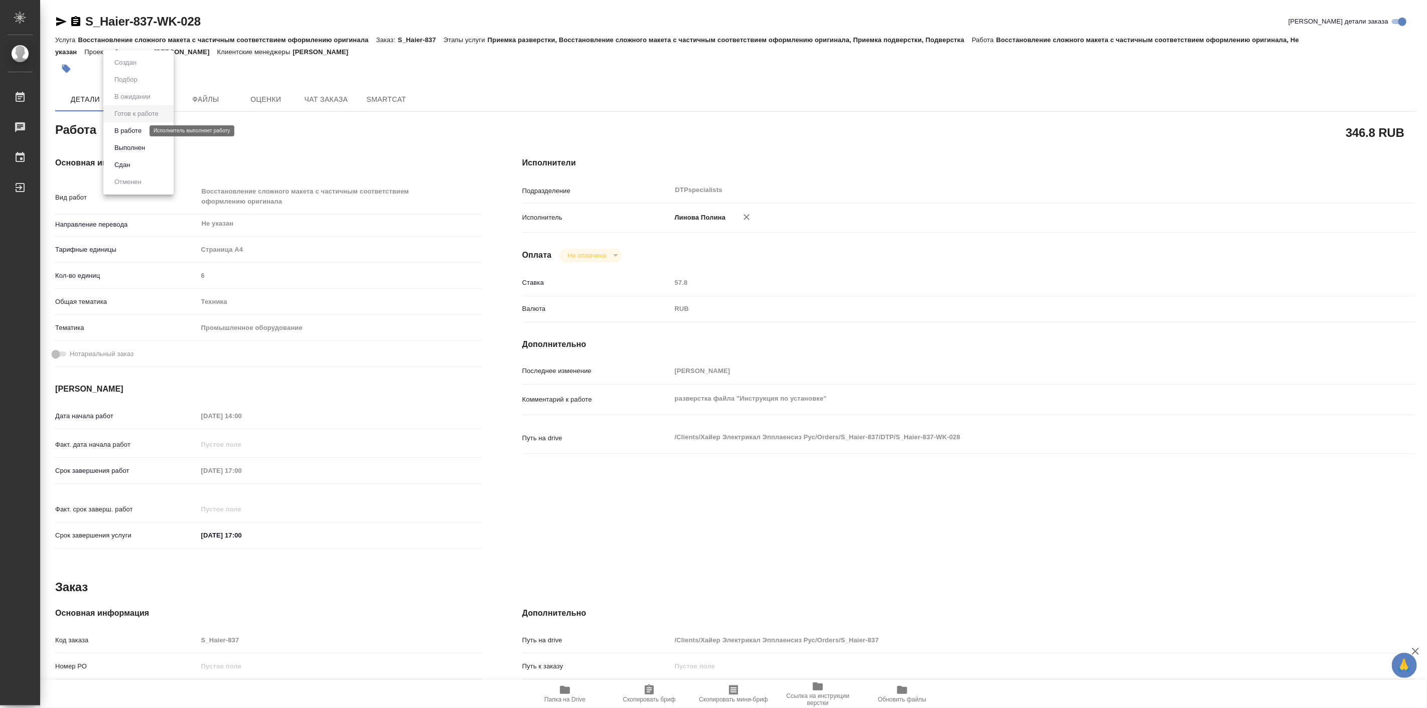
type textarea "x"
click at [149, 131] on li "В работе" at bounding box center [138, 130] width 70 height 17
type textarea "x"
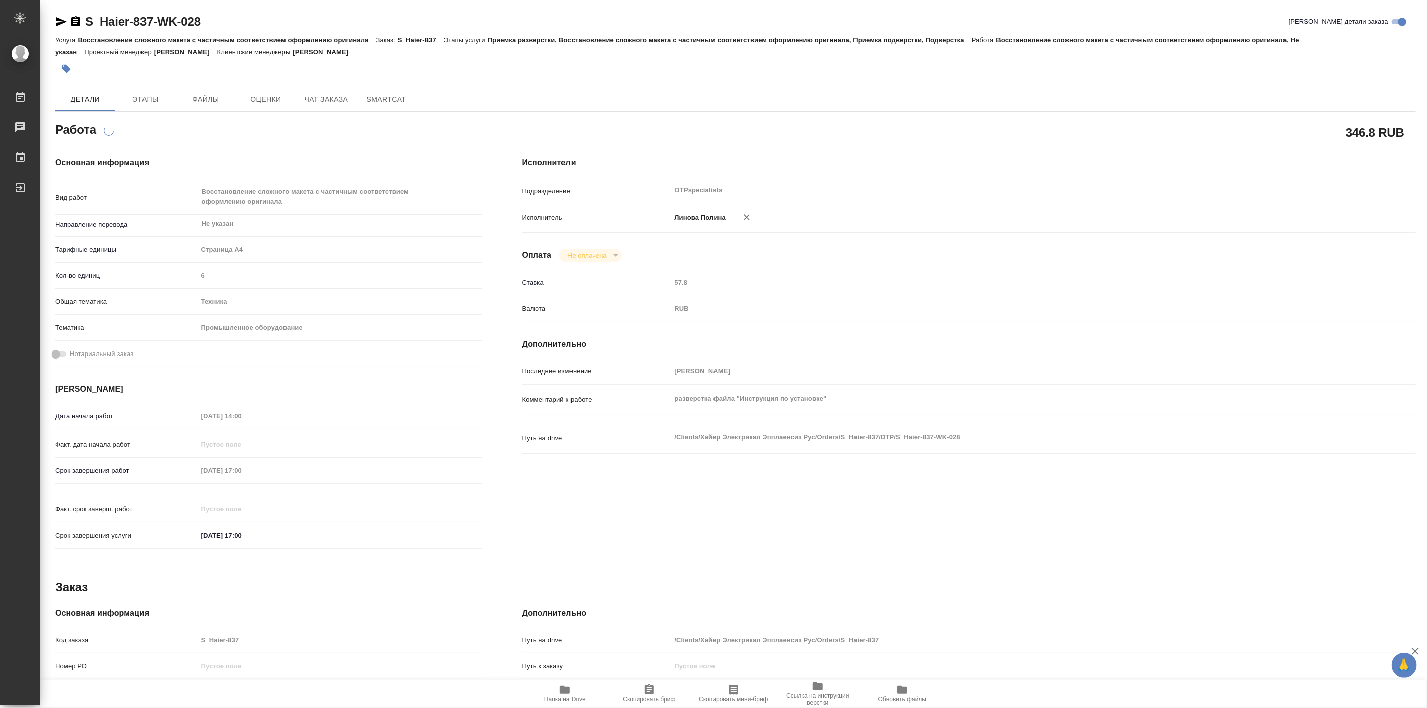
type textarea "x"
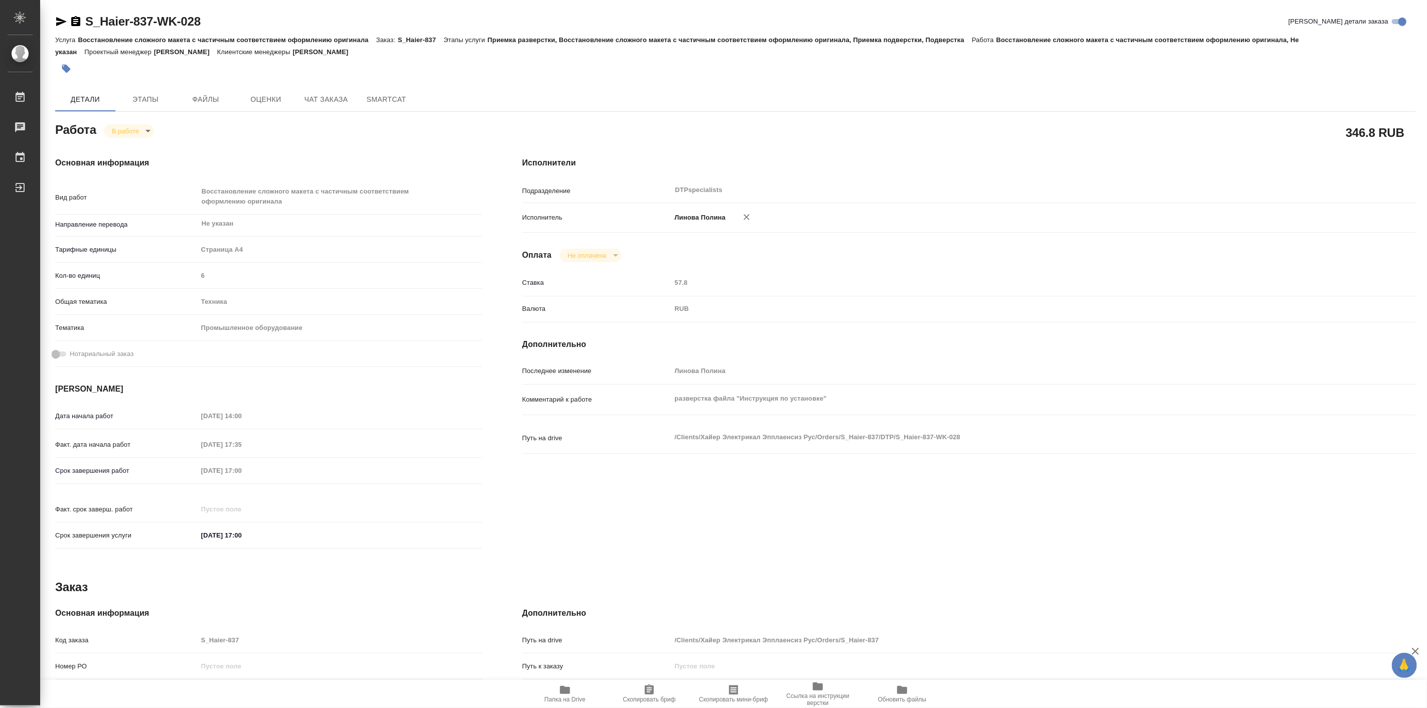
type textarea "x"
